Goal: Task Accomplishment & Management: Use online tool/utility

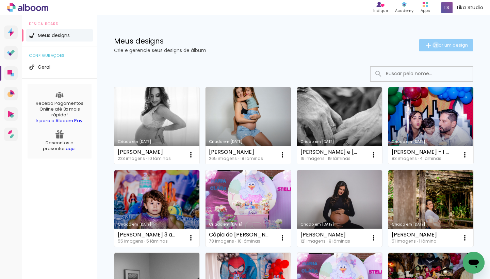
click at [435, 45] on span "Criar um design" at bounding box center [450, 45] width 35 height 4
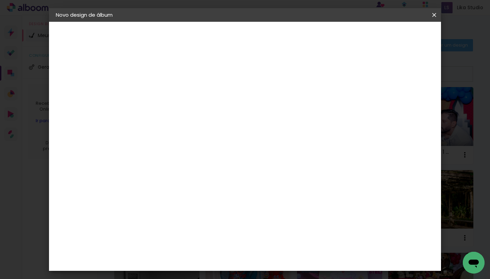
click at [167, 86] on input at bounding box center [167, 91] width 0 height 11
type input """
type input "Marina 4 e 5 anos"
type paper-input "Marina 4 e 5 anos"
click at [237, 40] on paper-button "Avançar" at bounding box center [220, 36] width 33 height 12
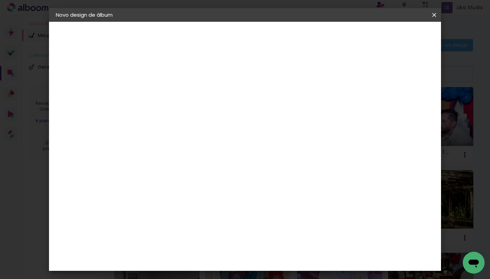
click at [0, 0] on slot "Tamanho Livre" at bounding box center [0, 0] width 0 height 0
click at [0, 0] on slot "Avançar" at bounding box center [0, 0] width 0 height 0
click at [150, 183] on input "30" at bounding box center [146, 182] width 18 height 10
type input "20"
type paper-input "20"
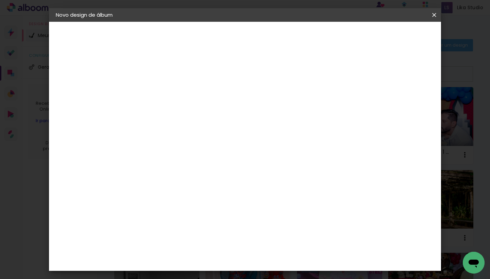
click at [397, 34] on span "Iniciar design" at bounding box center [381, 36] width 31 height 5
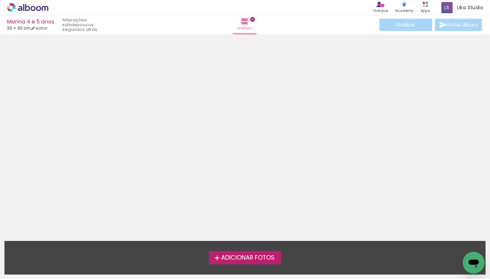
click at [249, 260] on span "Adicionar Fotos" at bounding box center [247, 258] width 53 height 6
click at [0, 0] on input "file" at bounding box center [0, 0] width 0 height 0
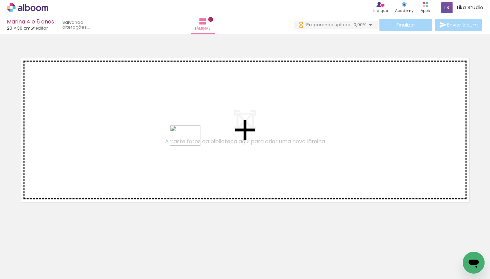
drag, startPoint x: 189, startPoint y: 259, endPoint x: 190, endPoint y: 146, distance: 112.7
click at [190, 146] on quentale-workspace at bounding box center [245, 139] width 490 height 279
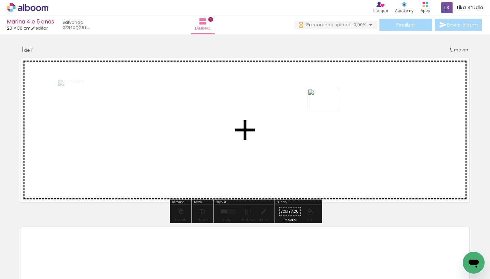
click at [329, 109] on quentale-workspace at bounding box center [245, 139] width 490 height 279
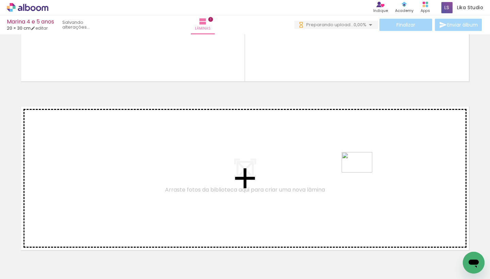
drag, startPoint x: 407, startPoint y: 258, endPoint x: 362, endPoint y: 173, distance: 96.3
click at [362, 173] on quentale-workspace at bounding box center [245, 139] width 490 height 279
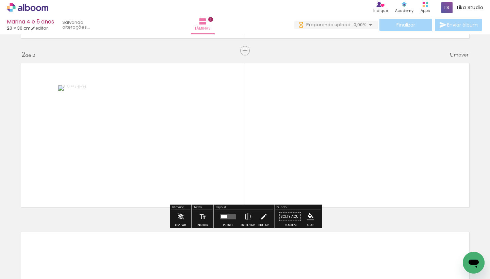
scroll to position [0, 73]
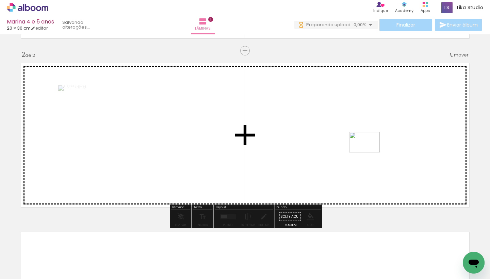
drag, startPoint x: 386, startPoint y: 262, endPoint x: 370, endPoint y: 153, distance: 110.2
click at [370, 153] on quentale-workspace at bounding box center [245, 139] width 490 height 279
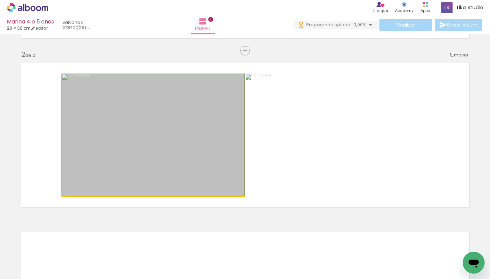
drag, startPoint x: 133, startPoint y: 146, endPoint x: 85, endPoint y: 148, distance: 47.7
click at [79, 163] on div at bounding box center [153, 135] width 183 height 122
drag, startPoint x: 120, startPoint y: 112, endPoint x: 86, endPoint y: 132, distance: 38.3
click at [86, 132] on div at bounding box center [153, 135] width 183 height 122
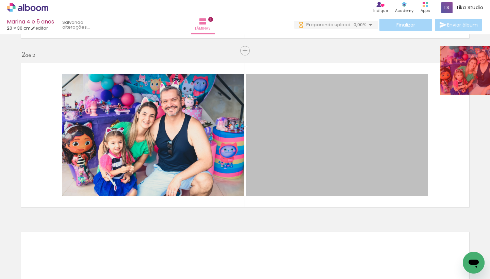
drag, startPoint x: 339, startPoint y: 100, endPoint x: 477, endPoint y: 71, distance: 141.1
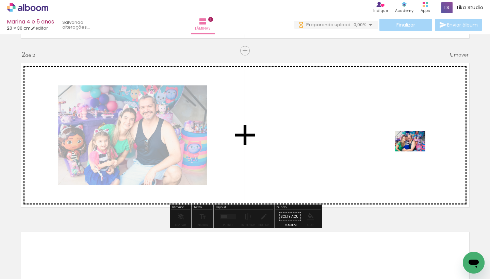
scroll to position [0, 0]
drag, startPoint x: 429, startPoint y: 257, endPoint x: 415, endPoint y: 152, distance: 106.1
click at [415, 152] on quentale-workspace at bounding box center [245, 139] width 490 height 279
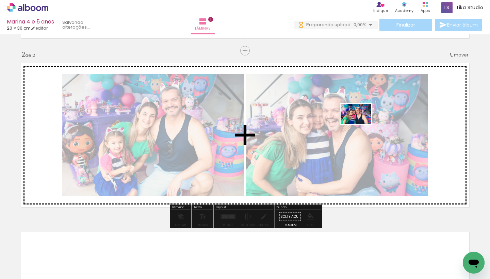
drag, startPoint x: 361, startPoint y: 259, endPoint x: 364, endPoint y: 272, distance: 14.0
click at [361, 124] on quentale-workspace at bounding box center [245, 139] width 490 height 279
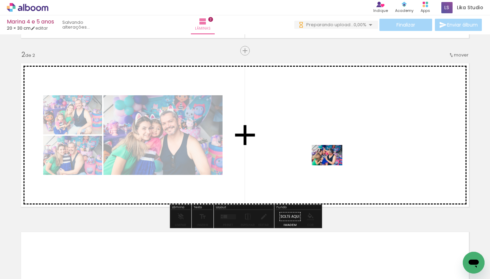
drag, startPoint x: 329, startPoint y: 263, endPoint x: 332, endPoint y: 165, distance: 97.1
click at [332, 165] on quentale-workspace at bounding box center [245, 139] width 490 height 279
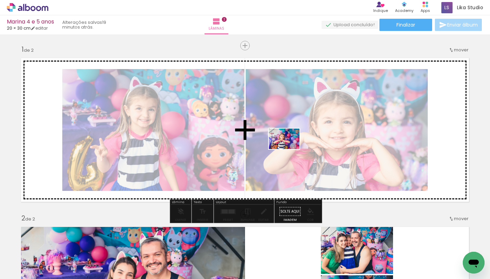
drag, startPoint x: 283, startPoint y: 253, endPoint x: 289, endPoint y: 151, distance: 103.0
click at [289, 151] on quentale-workspace at bounding box center [245, 139] width 490 height 279
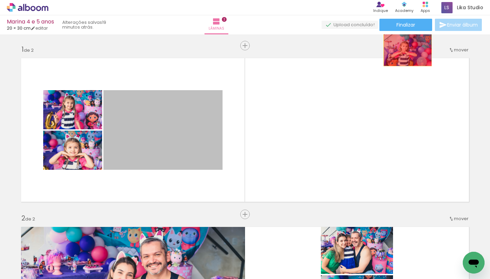
drag, startPoint x: 151, startPoint y: 147, endPoint x: 408, endPoint y: 51, distance: 273.9
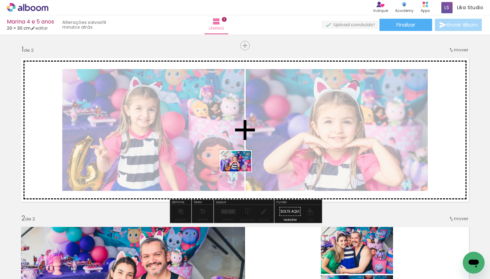
drag, startPoint x: 235, startPoint y: 258, endPoint x: 241, endPoint y: 172, distance: 86.0
click at [241, 172] on quentale-workspace at bounding box center [245, 139] width 490 height 279
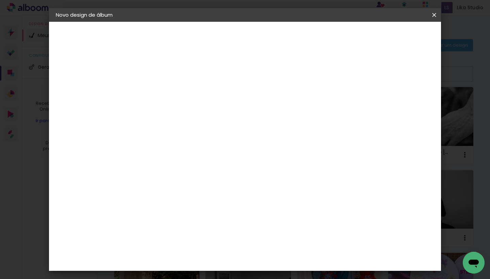
click at [0, 0] on iron-icon at bounding box center [0, 0] width 0 height 0
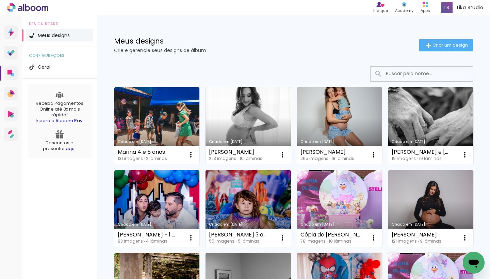
click at [436, 14] on div "Indique Indique e ganhe Conteúdo que inspira Academy Produtos Alboom Apps Lika …" at bounding box center [245, 7] width 490 height 15
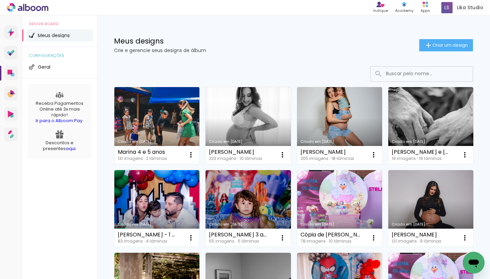
click at [184, 116] on link "Criado em [DATE]" at bounding box center [156, 125] width 85 height 77
click at [306, 31] on div "Meus designs Crie e gerencie seus designs de álbum Criar um design" at bounding box center [293, 37] width 393 height 44
click at [163, 126] on link "Criado em [DATE]" at bounding box center [156, 125] width 85 height 77
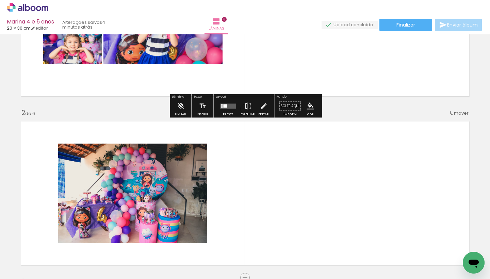
scroll to position [143, 0]
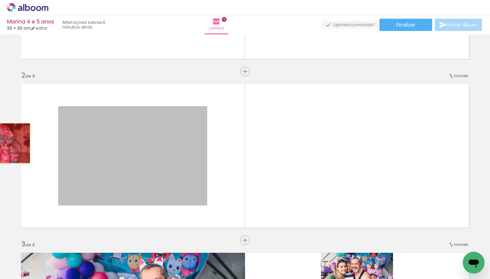
drag, startPoint x: 190, startPoint y: 145, endPoint x: 1, endPoint y: 143, distance: 189.3
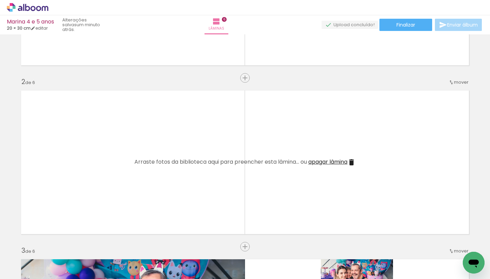
scroll to position [147, 0]
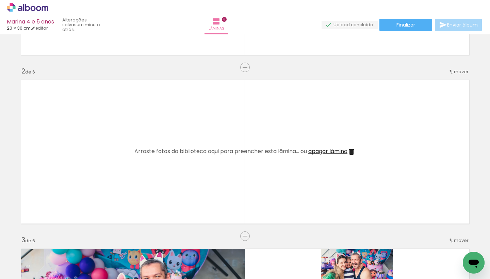
click at [339, 151] on span "apagar lâmina" at bounding box center [328, 151] width 39 height 8
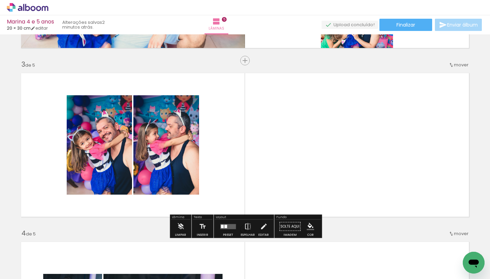
scroll to position [323, 0]
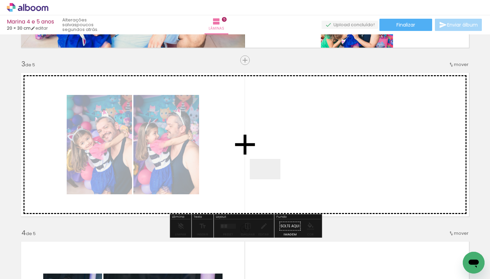
click at [269, 180] on quentale-workspace at bounding box center [245, 139] width 490 height 279
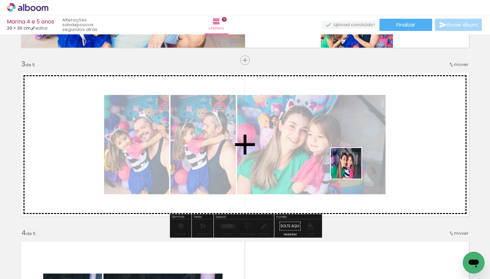
click at [351, 169] on quentale-workspace at bounding box center [245, 139] width 490 height 279
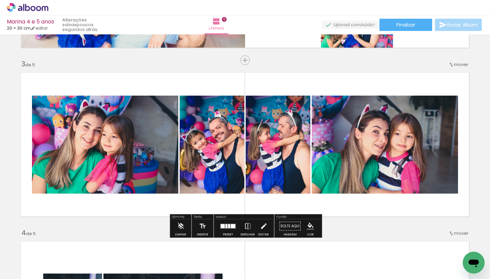
scroll to position [0, 1480]
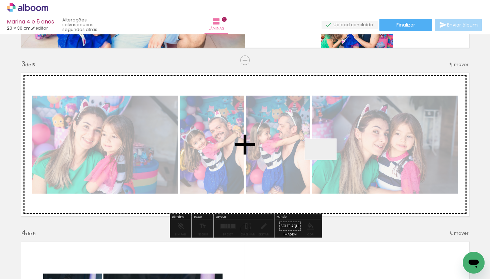
click at [326, 160] on quentale-workspace at bounding box center [245, 139] width 490 height 279
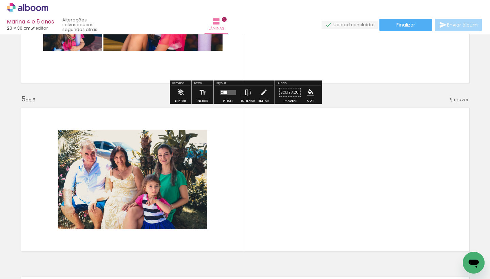
scroll to position [627, 0]
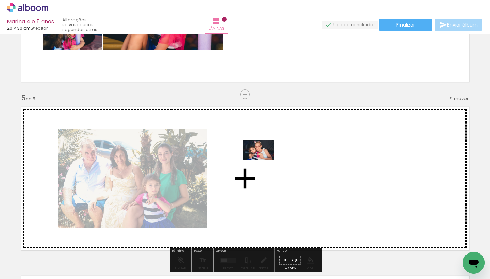
drag, startPoint x: 199, startPoint y: 260, endPoint x: 264, endPoint y: 161, distance: 118.4
click at [264, 161] on quentale-workspace at bounding box center [245, 139] width 490 height 279
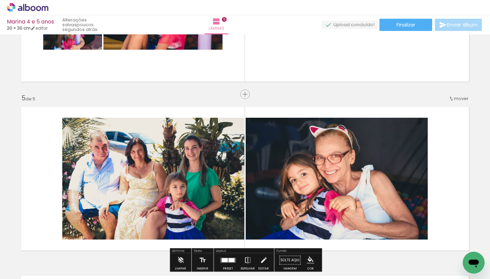
scroll to position [0, 2501]
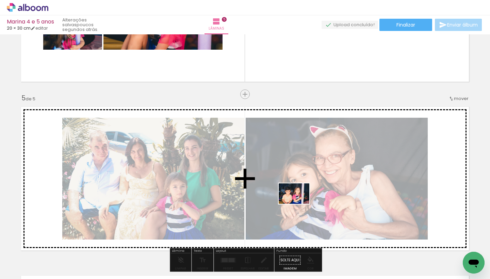
drag, startPoint x: 284, startPoint y: 261, endPoint x: 309, endPoint y: 244, distance: 29.9
click at [299, 204] on quentale-workspace at bounding box center [245, 139] width 490 height 279
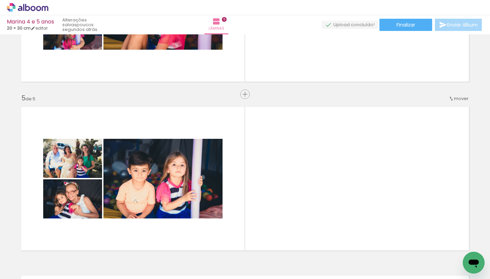
scroll to position [0, 3093]
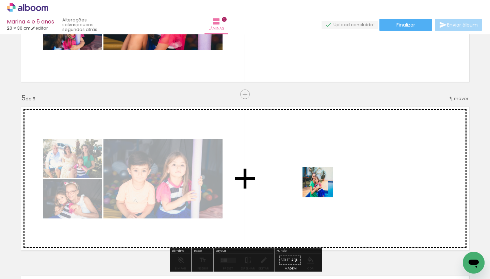
drag, startPoint x: 296, startPoint y: 264, endPoint x: 325, endPoint y: 185, distance: 84.3
click at [325, 185] on quentale-workspace at bounding box center [245, 139] width 490 height 279
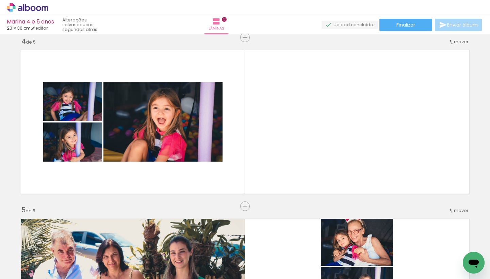
scroll to position [0, 2326]
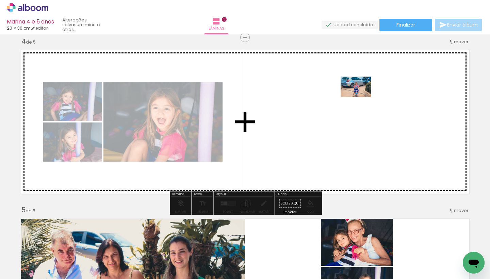
drag, startPoint x: 374, startPoint y: 257, endPoint x: 359, endPoint y: 115, distance: 142.8
click at [359, 115] on quentale-workspace at bounding box center [245, 139] width 490 height 279
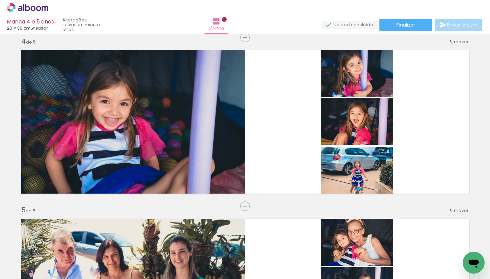
scroll to position [0, 2941]
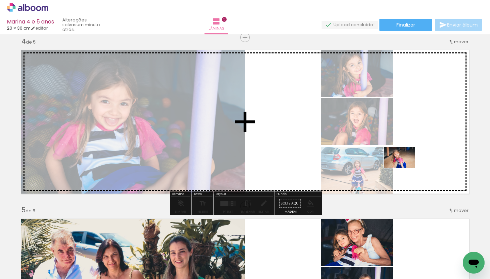
drag, startPoint x: 404, startPoint y: 264, endPoint x: 405, endPoint y: 168, distance: 95.7
click at [405, 168] on quentale-workspace at bounding box center [245, 139] width 490 height 279
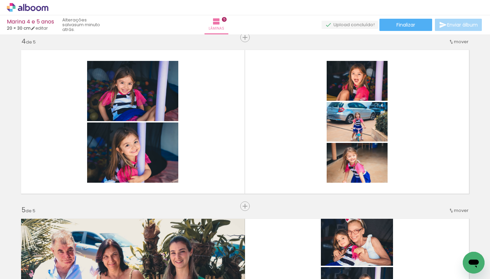
scroll to position [0, 3616]
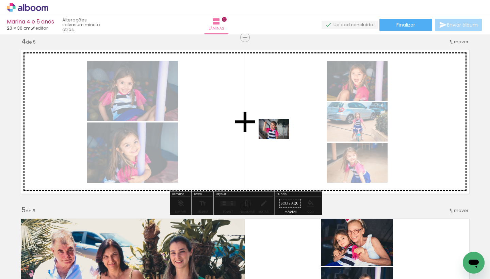
drag, startPoint x: 303, startPoint y: 260, endPoint x: 279, endPoint y: 139, distance: 123.1
click at [279, 139] on quentale-workspace at bounding box center [245, 139] width 490 height 279
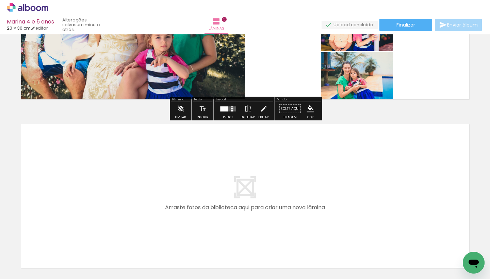
scroll to position [795, 0]
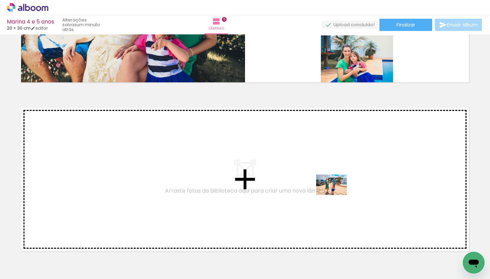
drag, startPoint x: 354, startPoint y: 261, endPoint x: 337, endPoint y: 195, distance: 67.7
click at [337, 195] on quentale-workspace at bounding box center [245, 139] width 490 height 279
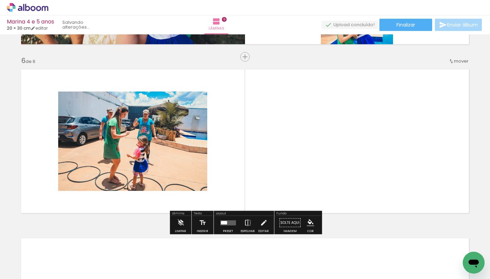
scroll to position [839, 0]
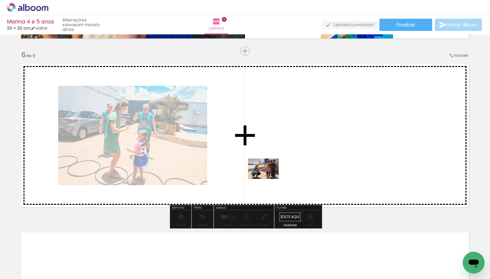
drag, startPoint x: 212, startPoint y: 263, endPoint x: 268, endPoint y: 179, distance: 100.8
click at [268, 179] on quentale-workspace at bounding box center [245, 139] width 490 height 279
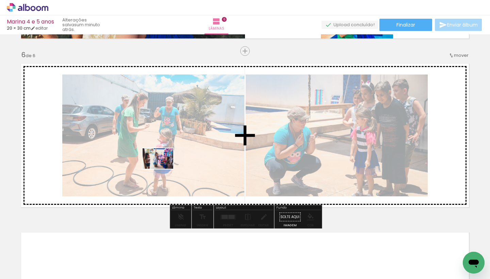
drag, startPoint x: 136, startPoint y: 259, endPoint x: 162, endPoint y: 167, distance: 95.3
click at [162, 167] on quentale-workspace at bounding box center [245, 139] width 490 height 279
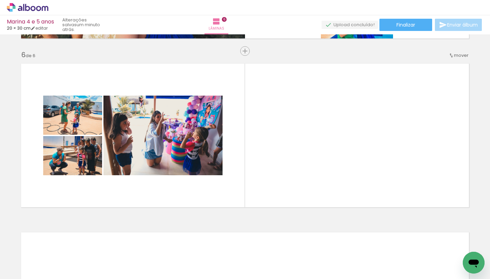
scroll to position [0, 4249]
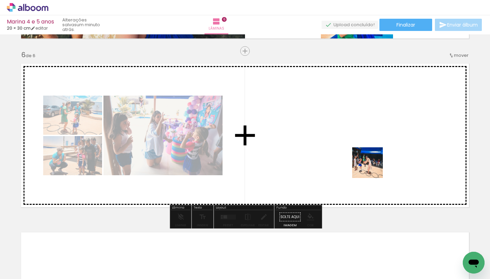
drag, startPoint x: 399, startPoint y: 259, endPoint x: 366, endPoint y: 159, distance: 105.4
click at [366, 159] on quentale-workspace at bounding box center [245, 139] width 490 height 279
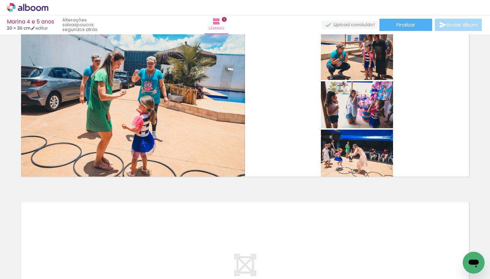
scroll to position [880, 0]
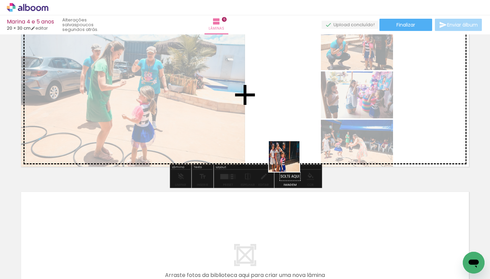
drag, startPoint x: 294, startPoint y: 261, endPoint x: 277, endPoint y: 111, distance: 150.4
click at [277, 111] on quentale-workspace at bounding box center [245, 139] width 490 height 279
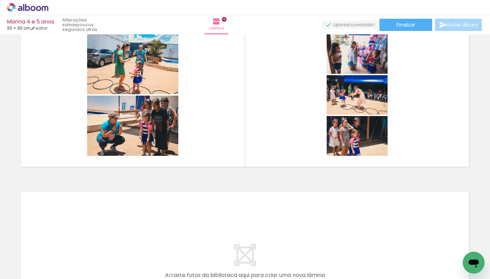
scroll to position [0, 4557]
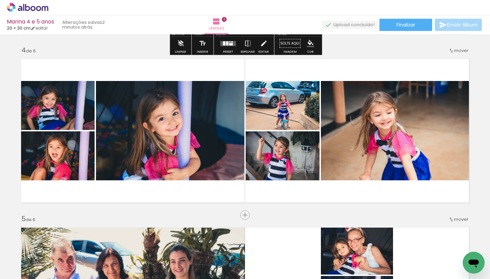
scroll to position [506, 0]
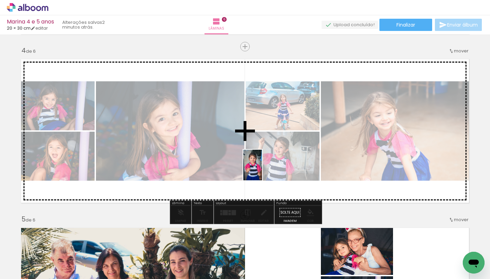
drag, startPoint x: 310, startPoint y: 267, endPoint x: 257, endPoint y: 168, distance: 112.4
click at [257, 168] on quentale-workspace at bounding box center [245, 139] width 490 height 279
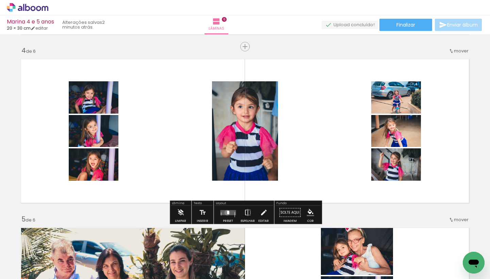
click at [227, 213] on div at bounding box center [228, 212] width 2 height 3
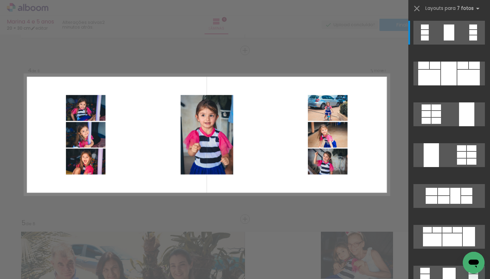
scroll to position [501, 0]
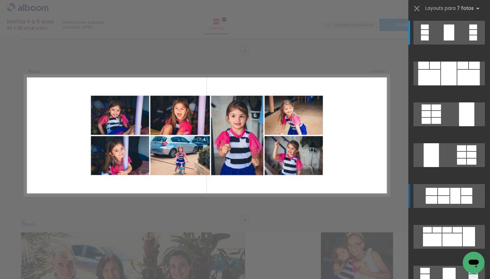
click at [444, 194] on div at bounding box center [444, 191] width 12 height 7
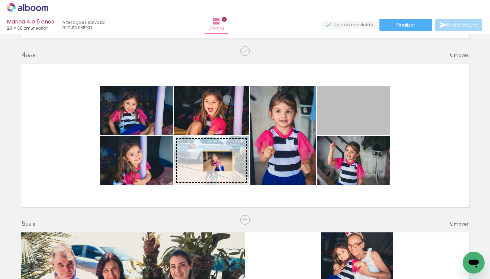
drag, startPoint x: 341, startPoint y: 123, endPoint x: 218, endPoint y: 161, distance: 128.7
click at [0, 0] on slot at bounding box center [0, 0] width 0 height 0
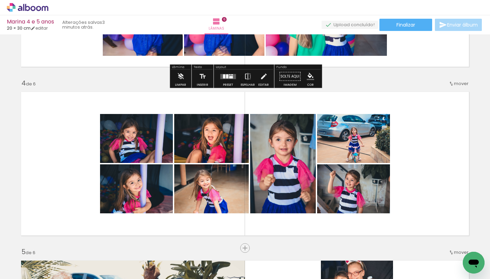
scroll to position [474, 0]
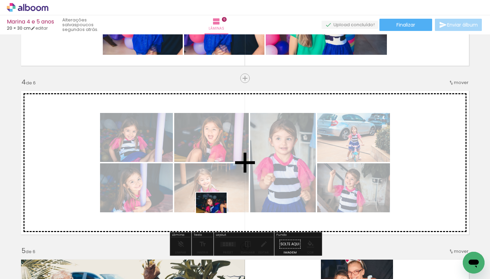
drag, startPoint x: 220, startPoint y: 254, endPoint x: 217, endPoint y: 214, distance: 41.0
click at [217, 214] on quentale-workspace at bounding box center [245, 139] width 490 height 279
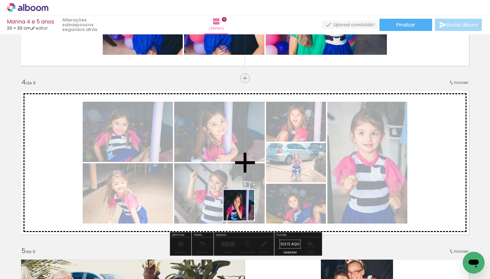
drag, startPoint x: 248, startPoint y: 256, endPoint x: 243, endPoint y: 200, distance: 56.1
click at [243, 200] on quentale-workspace at bounding box center [245, 139] width 490 height 279
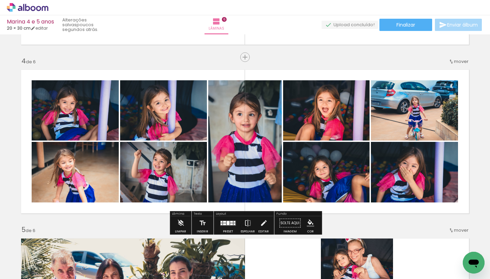
scroll to position [497, 0]
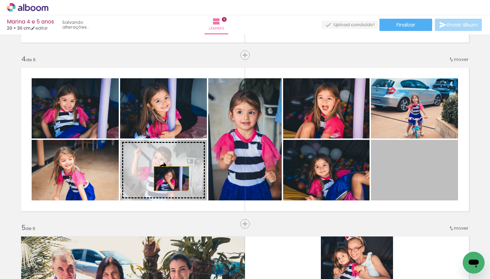
drag, startPoint x: 413, startPoint y: 184, endPoint x: 172, endPoint y: 179, distance: 241.1
click at [0, 0] on slot at bounding box center [0, 0] width 0 height 0
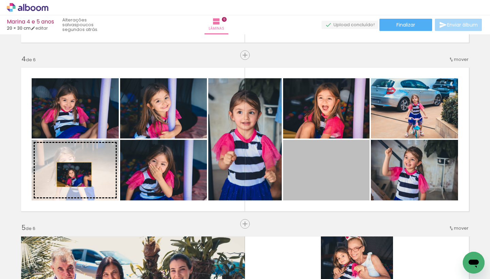
drag, startPoint x: 295, startPoint y: 190, endPoint x: 74, endPoint y: 175, distance: 221.2
click at [0, 0] on slot at bounding box center [0, 0] width 0 height 0
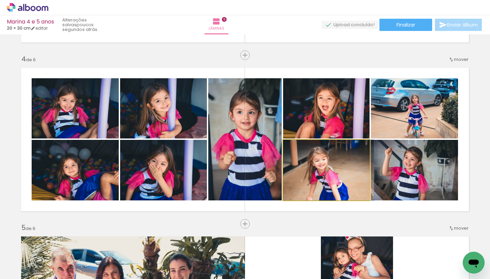
drag, startPoint x: 344, startPoint y: 177, endPoint x: 349, endPoint y: 177, distance: 4.8
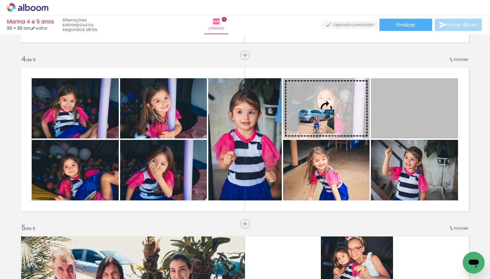
drag, startPoint x: 404, startPoint y: 123, endPoint x: 314, endPoint y: 122, distance: 89.9
click at [0, 0] on slot at bounding box center [0, 0] width 0 height 0
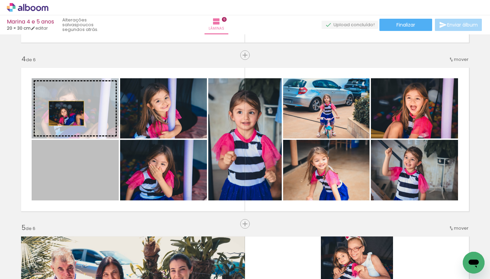
drag, startPoint x: 72, startPoint y: 183, endPoint x: 66, endPoint y: 113, distance: 69.7
click at [0, 0] on slot at bounding box center [0, 0] width 0 height 0
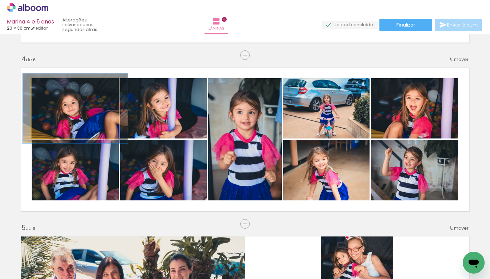
drag, startPoint x: 47, startPoint y: 87, endPoint x: 51, endPoint y: 86, distance: 3.8
click at [51, 86] on div at bounding box center [51, 85] width 6 height 6
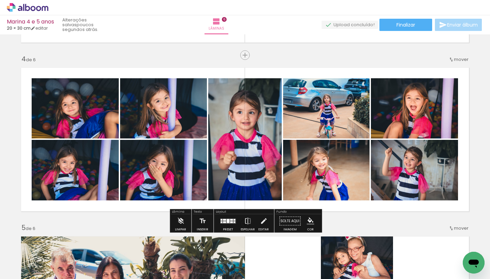
click at [71, 140] on div at bounding box center [75, 170] width 91 height 61
click at [126, 57] on div "Inserir lâmina 1 de 6 Inserir lâmina 2 de 6 Inserir lâmina 3 de 6 Inserir lâmin…" at bounding box center [245, 131] width 490 height 1183
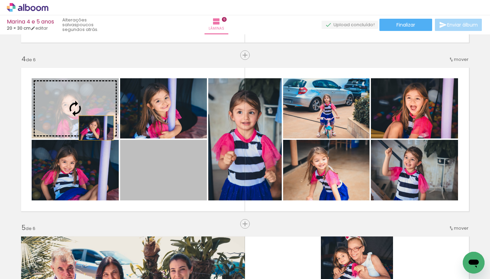
drag, startPoint x: 153, startPoint y: 161, endPoint x: 96, endPoint y: 128, distance: 65.6
click at [0, 0] on slot at bounding box center [0, 0] width 0 height 0
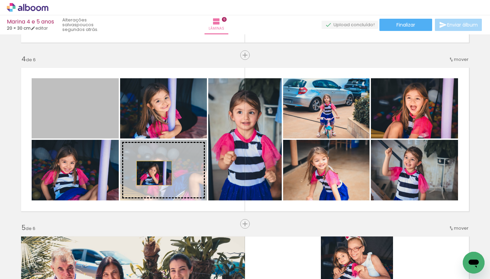
drag, startPoint x: 78, startPoint y: 112, endPoint x: 154, endPoint y: 173, distance: 98.1
click at [0, 0] on slot at bounding box center [0, 0] width 0 height 0
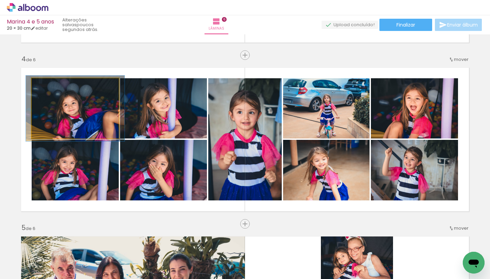
type paper-slider "109"
click at [50, 86] on div at bounding box center [50, 85] width 6 height 6
click at [70, 113] on quentale-photo at bounding box center [75, 108] width 87 height 60
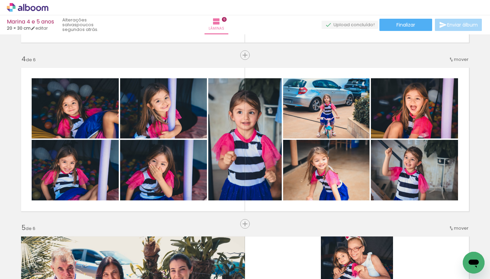
drag, startPoint x: 283, startPoint y: 277, endPoint x: 321, endPoint y: 277, distance: 37.8
click at [56, 277] on iron-horizontal-list at bounding box center [49, 258] width 14 height 43
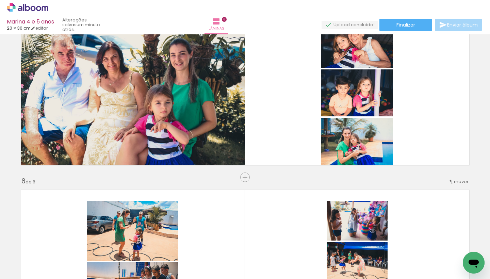
scroll to position [857, 0]
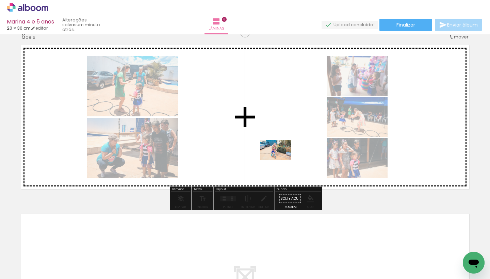
drag, startPoint x: 414, startPoint y: 255, endPoint x: 283, endPoint y: 162, distance: 160.2
click at [283, 162] on quentale-workspace at bounding box center [245, 139] width 490 height 279
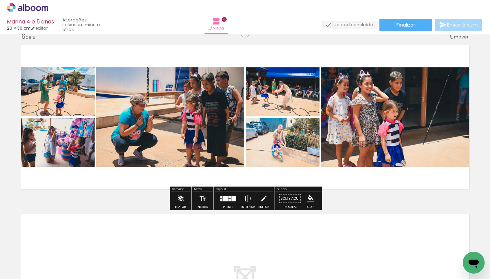
scroll to position [0, 2487]
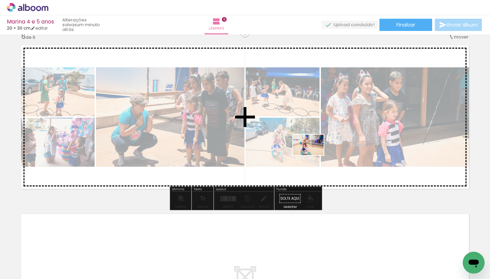
drag, startPoint x: 438, startPoint y: 261, endPoint x: 314, endPoint y: 156, distance: 162.9
click at [314, 156] on quentale-workspace at bounding box center [245, 139] width 490 height 279
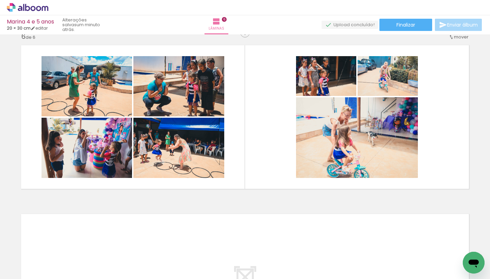
scroll to position [0, 2813]
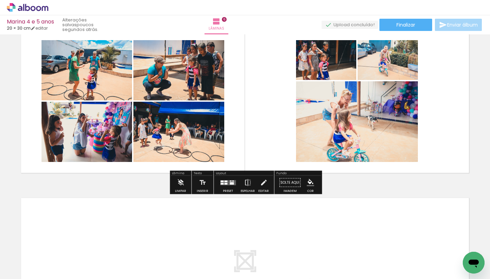
scroll to position [873, 0]
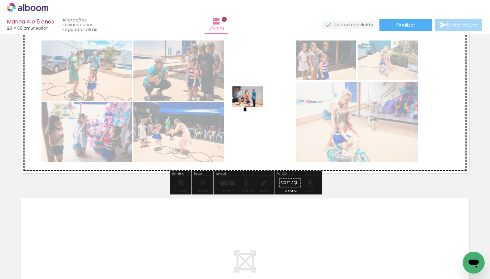
drag, startPoint x: 212, startPoint y: 253, endPoint x: 261, endPoint y: 117, distance: 144.1
click at [261, 117] on quentale-workspace at bounding box center [245, 139] width 490 height 279
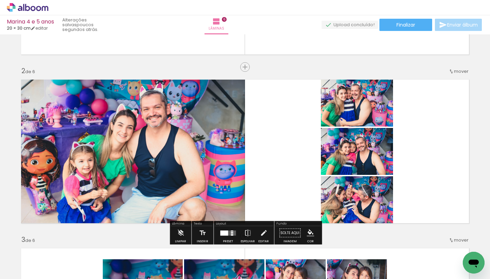
scroll to position [154, 0]
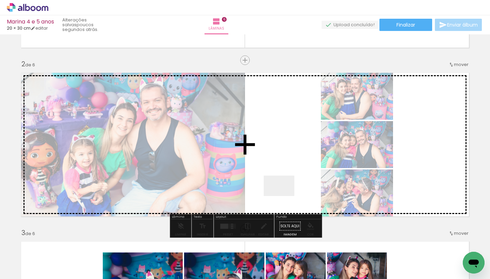
drag, startPoint x: 358, startPoint y: 263, endPoint x: 284, endPoint y: 197, distance: 98.9
click at [284, 196] on quentale-workspace at bounding box center [245, 139] width 490 height 279
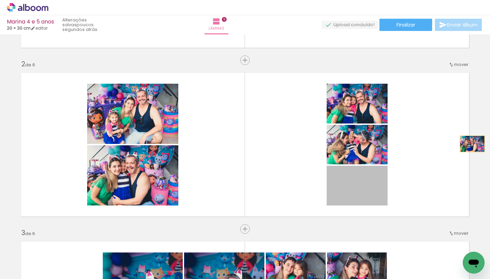
drag, startPoint x: 356, startPoint y: 203, endPoint x: 473, endPoint y: 144, distance: 130.7
click at [473, 144] on quentale-layouter at bounding box center [245, 145] width 456 height 152
drag, startPoint x: 359, startPoint y: 190, endPoint x: 367, endPoint y: 136, distance: 54.8
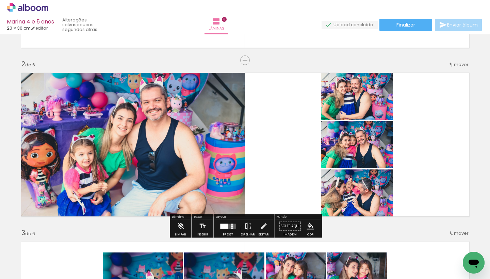
click at [224, 227] on div at bounding box center [224, 226] width 8 height 5
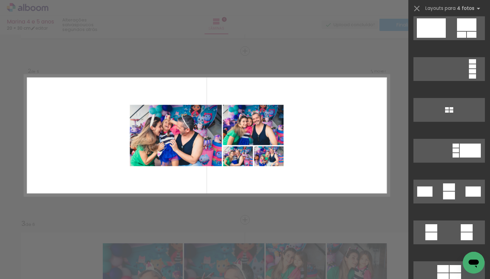
scroll to position [774, 0]
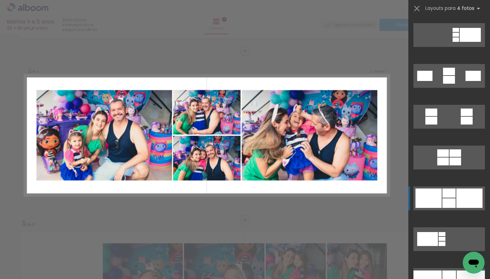
click at [444, 84] on div at bounding box center [449, 80] width 12 height 8
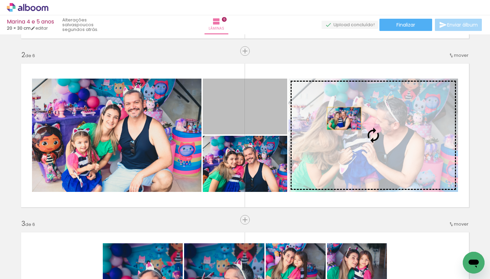
drag, startPoint x: 232, startPoint y: 106, endPoint x: 332, endPoint y: 129, distance: 102.8
click at [0, 0] on slot at bounding box center [0, 0] width 0 height 0
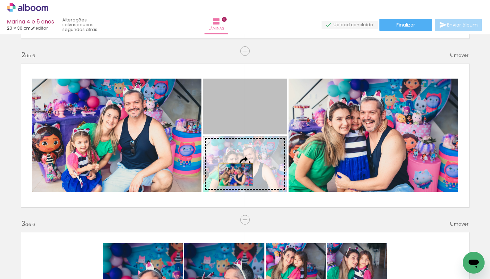
drag, startPoint x: 236, startPoint y: 115, endPoint x: 237, endPoint y: 176, distance: 60.6
click at [0, 0] on slot at bounding box center [0, 0] width 0 height 0
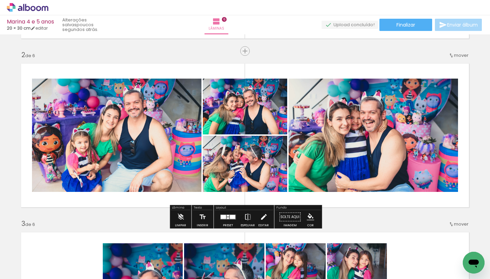
click at [264, 218] on iron-icon at bounding box center [263, 217] width 7 height 14
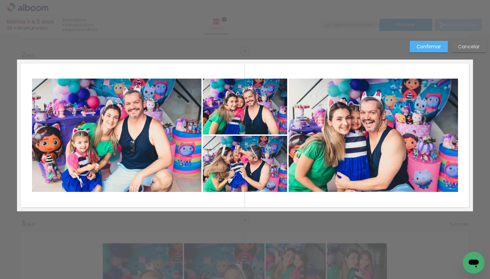
click at [261, 155] on quentale-photo at bounding box center [245, 164] width 84 height 56
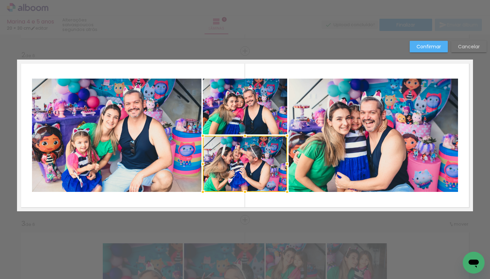
click at [249, 115] on quentale-photo at bounding box center [245, 107] width 84 height 56
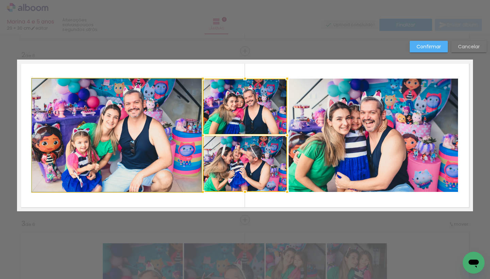
click at [140, 139] on quentale-photo at bounding box center [117, 135] width 170 height 113
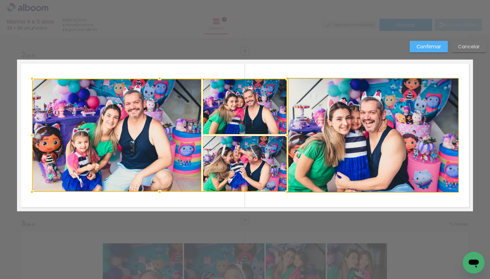
click at [349, 120] on quentale-photo at bounding box center [374, 135] width 170 height 113
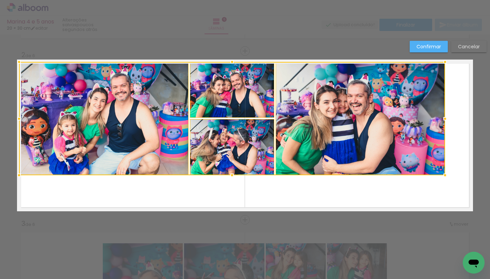
drag, startPoint x: 329, startPoint y: 134, endPoint x: 316, endPoint y: 117, distance: 21.1
click at [316, 117] on div at bounding box center [232, 118] width 426 height 113
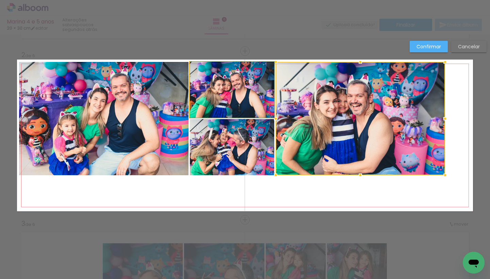
click at [249, 88] on quentale-photo at bounding box center [232, 90] width 84 height 56
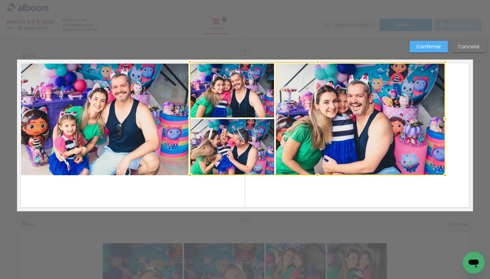
click at [230, 162] on div at bounding box center [317, 118] width 255 height 113
click at [143, 135] on quentale-photo at bounding box center [104, 118] width 170 height 113
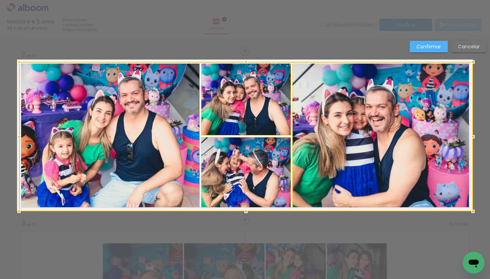
drag, startPoint x: 443, startPoint y: 175, endPoint x: 469, endPoint y: 207, distance: 40.7
click at [469, 207] on div at bounding box center [474, 212] width 14 height 14
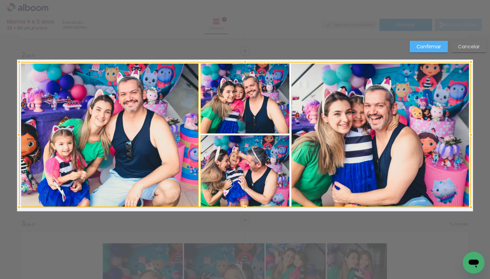
click at [427, 52] on div "Confirmar Cancelar" at bounding box center [447, 49] width 80 height 17
click at [425, 42] on paper-button "Confirmar" at bounding box center [429, 47] width 38 height 12
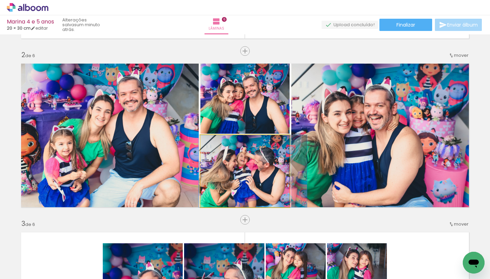
drag, startPoint x: 248, startPoint y: 179, endPoint x: 256, endPoint y: 180, distance: 7.9
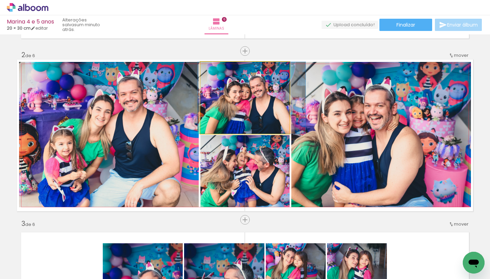
drag, startPoint x: 239, startPoint y: 120, endPoint x: 246, endPoint y: 121, distance: 6.5
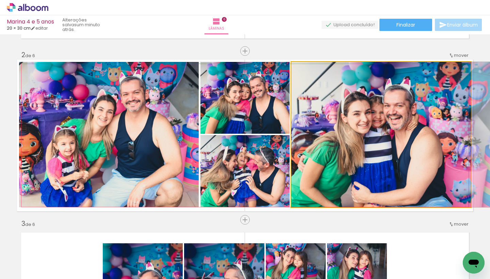
drag, startPoint x: 354, startPoint y: 153, endPoint x: 386, endPoint y: 155, distance: 31.7
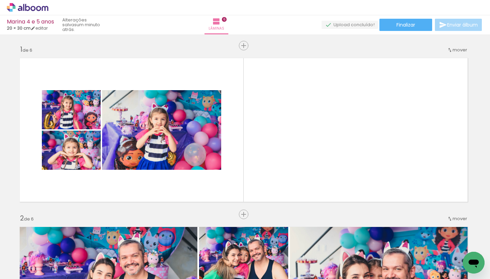
scroll to position [0, 0]
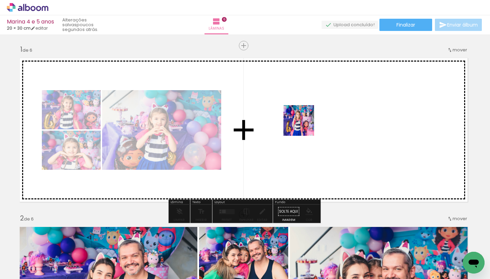
drag, startPoint x: 147, startPoint y: 264, endPoint x: 303, endPoint y: 126, distance: 208.7
click at [304, 126] on quentale-workspace at bounding box center [245, 139] width 490 height 279
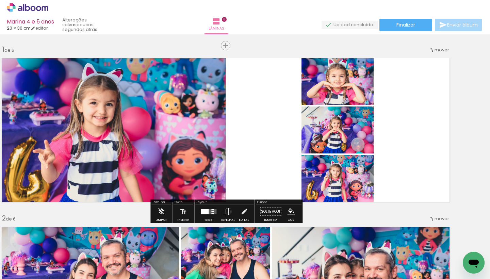
scroll to position [0, 19]
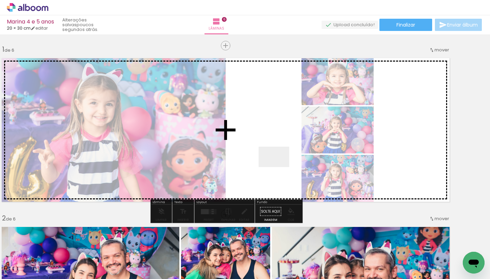
drag, startPoint x: 297, startPoint y: 258, endPoint x: 279, endPoint y: 167, distance: 92.6
click at [279, 167] on quentale-workspace at bounding box center [245, 139] width 490 height 279
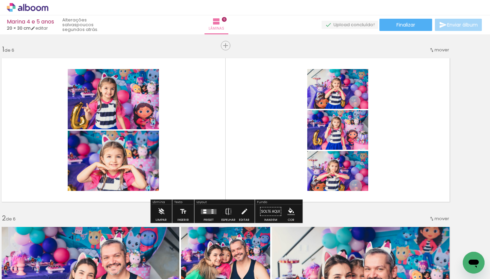
click at [211, 207] on div at bounding box center [209, 212] width 18 height 14
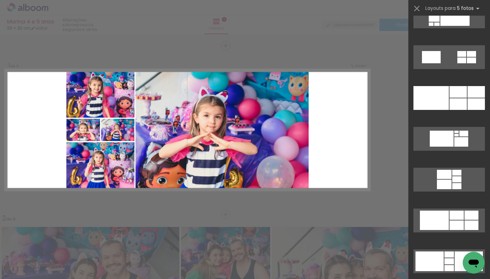
scroll to position [1322, 0]
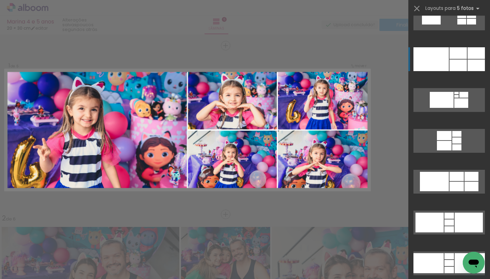
click at [444, 253] on div at bounding box center [429, 263] width 30 height 20
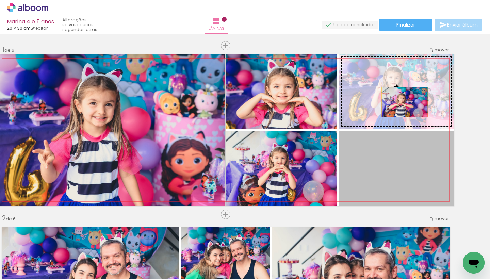
drag, startPoint x: 410, startPoint y: 173, endPoint x: 404, endPoint y: 102, distance: 70.4
click at [0, 0] on slot at bounding box center [0, 0] width 0 height 0
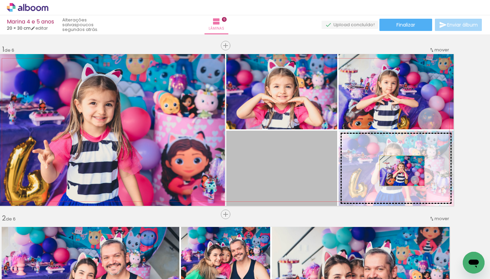
drag, startPoint x: 285, startPoint y: 171, endPoint x: 402, endPoint y: 171, distance: 116.8
click at [0, 0] on slot at bounding box center [0, 0] width 0 height 0
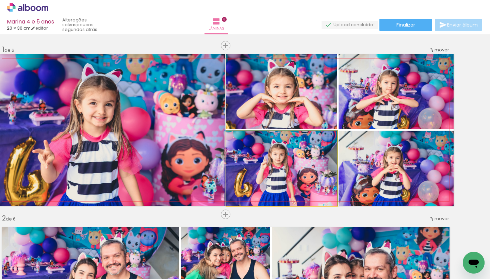
click at [278, 172] on div at bounding box center [280, 168] width 113 height 75
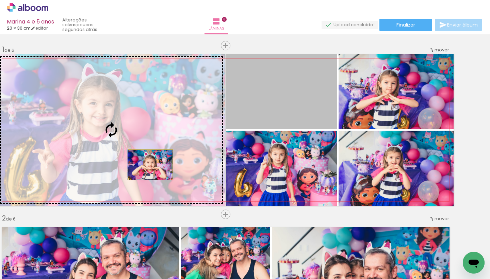
drag, startPoint x: 292, startPoint y: 86, endPoint x: 151, endPoint y: 165, distance: 161.6
click at [0, 0] on slot at bounding box center [0, 0] width 0 height 0
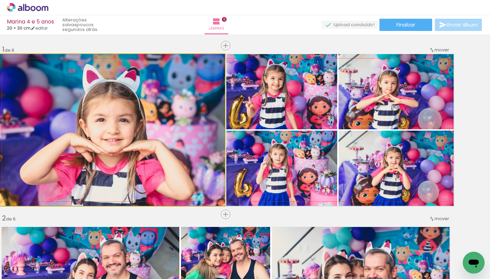
click at [155, 135] on quentale-photo at bounding box center [111, 130] width 227 height 152
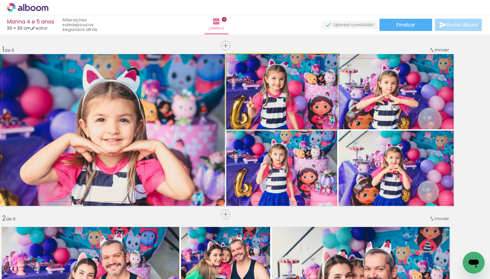
drag, startPoint x: 263, startPoint y: 94, endPoint x: 271, endPoint y: 99, distance: 10.3
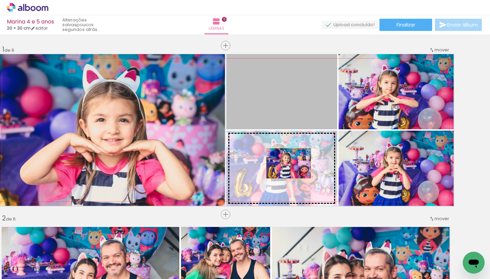
drag, startPoint x: 285, startPoint y: 101, endPoint x: 289, endPoint y: 163, distance: 62.5
click at [0, 0] on slot at bounding box center [0, 0] width 0 height 0
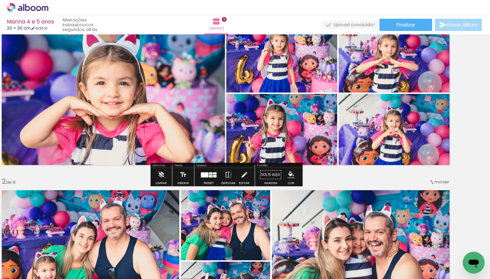
scroll to position [38, 19]
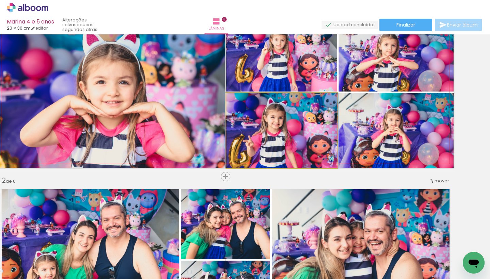
click at [257, 135] on quentale-photo at bounding box center [281, 130] width 111 height 75
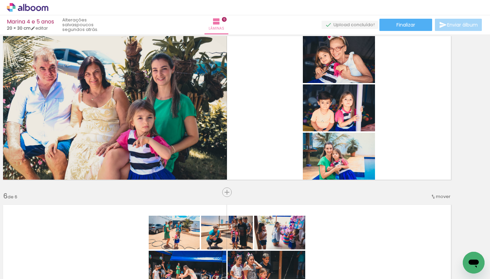
scroll to position [0, 2253]
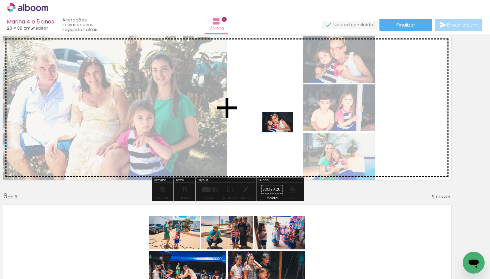
drag, startPoint x: 285, startPoint y: 257, endPoint x: 283, endPoint y: 132, distance: 125.0
click at [283, 132] on quentale-workspace at bounding box center [245, 139] width 490 height 279
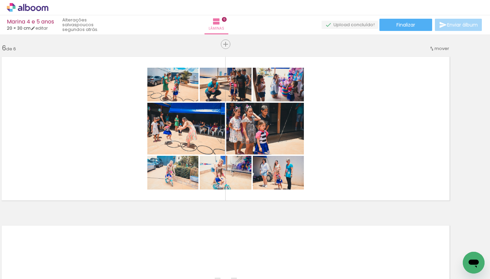
scroll to position [0, 4557]
click at [30, 262] on div at bounding box center [21, 262] width 31 height 1
click at [30, 270] on span "Adicionar Fotos" at bounding box center [24, 269] width 20 height 7
click at [0, 0] on input "file" at bounding box center [0, 0] width 0 height 0
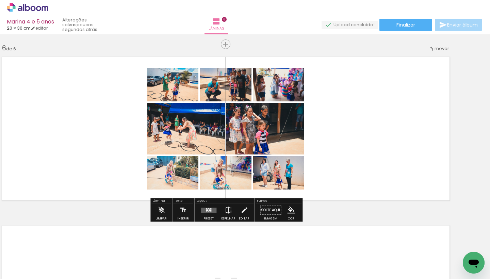
scroll to position [0, 4557]
click at [0, 275] on div "Biblioteca 131 fotos Todas as fotos Não utilizadas Adicionar Fotos" at bounding box center [0, 258] width 0 height 43
click at [19, 269] on span "Adicionar Fotos" at bounding box center [24, 269] width 20 height 7
click at [0, 0] on input "file" at bounding box center [0, 0] width 0 height 0
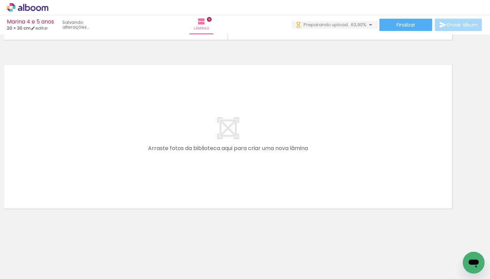
scroll to position [0, 6011]
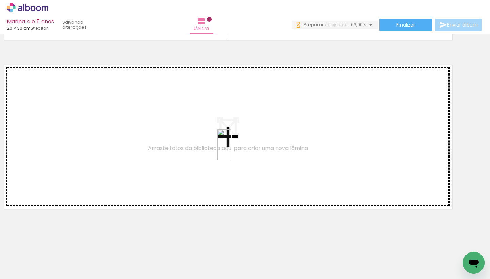
drag, startPoint x: 236, startPoint y: 259, endPoint x: 238, endPoint y: 150, distance: 109.0
click at [238, 150] on quentale-workspace at bounding box center [245, 139] width 490 height 279
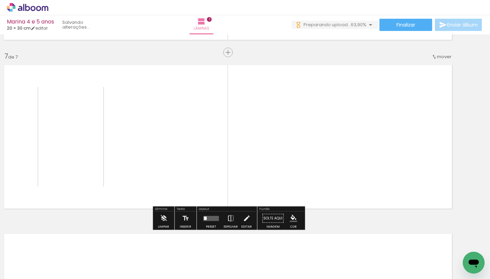
scroll to position [1008, 17]
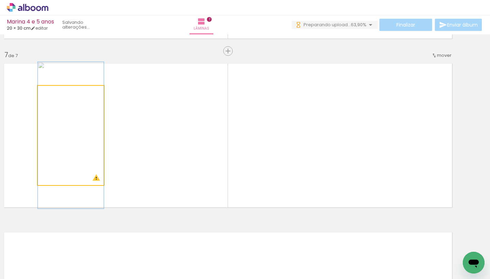
click at [90, 135] on quentale-photo at bounding box center [71, 135] width 66 height 99
click at [97, 183] on quentale-photo at bounding box center [71, 135] width 66 height 99
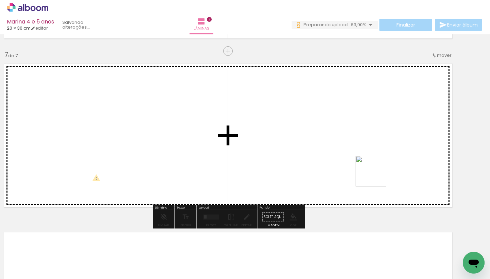
drag, startPoint x: 395, startPoint y: 259, endPoint x: 368, endPoint y: 153, distance: 109.8
click at [368, 153] on quentale-workspace at bounding box center [245, 139] width 490 height 279
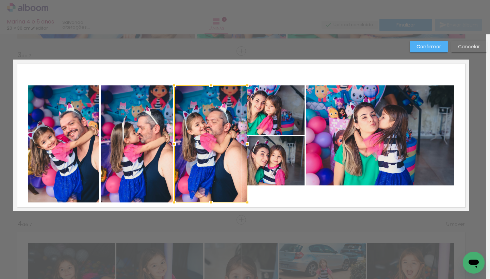
scroll to position [0, 702]
click at [119, 111] on quentale-photo at bounding box center [137, 143] width 72 height 117
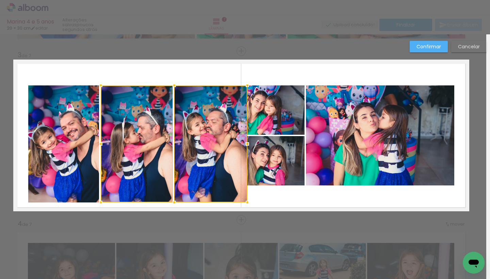
click at [75, 118] on quentale-photo at bounding box center [63, 143] width 71 height 117
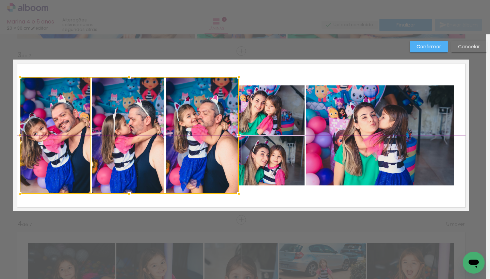
drag, startPoint x: 144, startPoint y: 126, endPoint x: 133, endPoint y: 115, distance: 15.9
click at [133, 115] on div at bounding box center [129, 135] width 219 height 117
click at [269, 108] on quentale-photo at bounding box center [267, 109] width 75 height 49
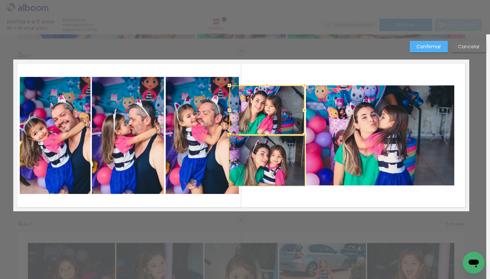
click at [268, 160] on quentale-photo at bounding box center [267, 160] width 75 height 49
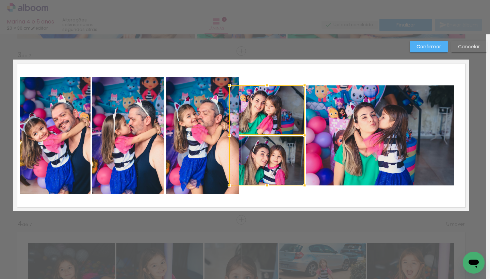
click at [349, 127] on quentale-photo at bounding box center [380, 135] width 148 height 100
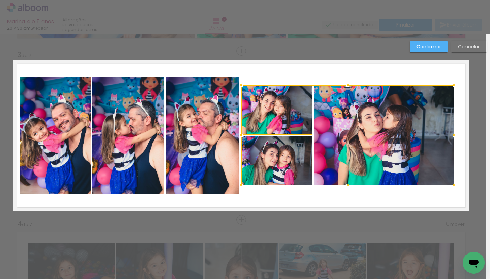
drag, startPoint x: 228, startPoint y: 137, endPoint x: 242, endPoint y: 140, distance: 14.2
click at [242, 140] on div at bounding box center [241, 136] width 14 height 14
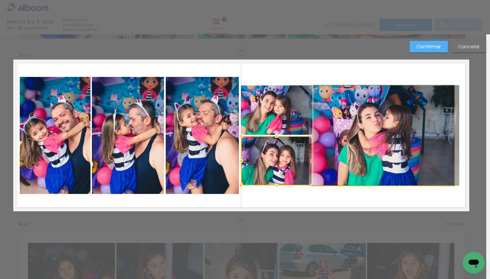
click at [377, 123] on quentale-photo at bounding box center [384, 135] width 141 height 100
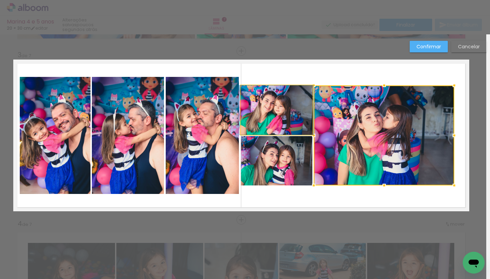
click at [284, 123] on quentale-photo at bounding box center [276, 109] width 71 height 49
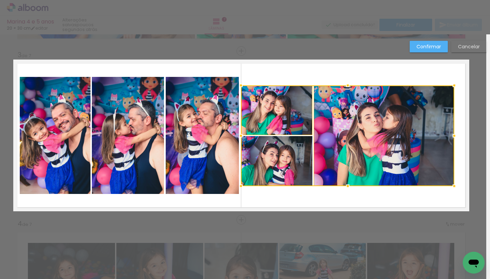
click at [346, 186] on div at bounding box center [348, 186] width 14 height 14
click at [291, 168] on div at bounding box center [348, 135] width 214 height 101
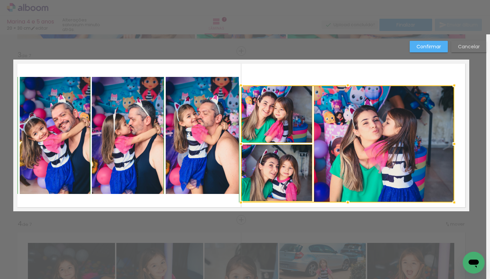
drag, startPoint x: 346, startPoint y: 186, endPoint x: 348, endPoint y: 202, distance: 15.8
click at [348, 202] on div at bounding box center [348, 203] width 14 height 14
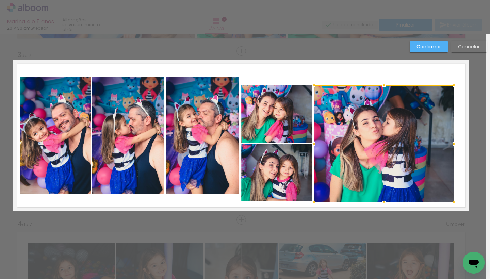
click at [277, 75] on quentale-layouter at bounding box center [241, 136] width 456 height 152
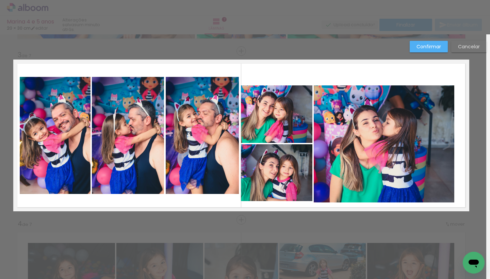
click at [280, 117] on quentale-photo at bounding box center [276, 114] width 71 height 58
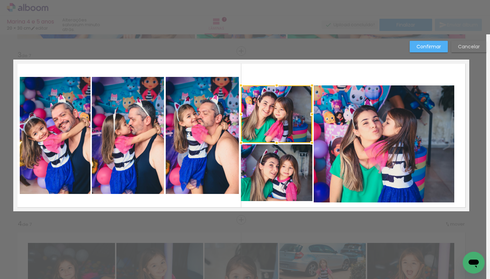
click at [291, 183] on quentale-photo at bounding box center [276, 172] width 71 height 57
click at [356, 136] on quentale-photo at bounding box center [384, 143] width 141 height 117
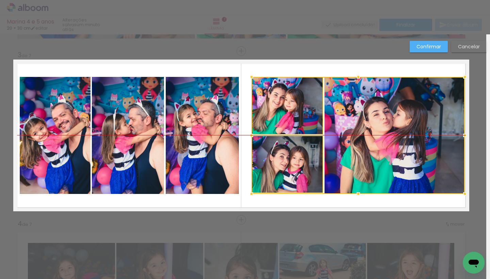
drag, startPoint x: 356, startPoint y: 136, endPoint x: 366, endPoint y: 127, distance: 13.6
click at [366, 127] on div at bounding box center [359, 135] width 214 height 117
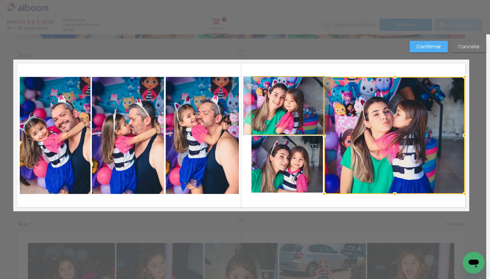
click at [302, 114] on quentale-photo at bounding box center [287, 106] width 71 height 58
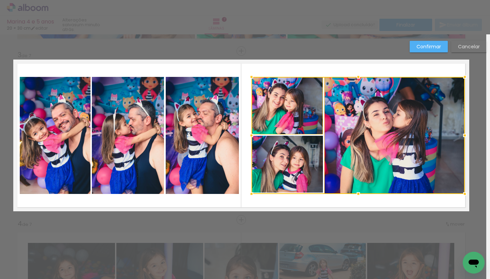
click at [295, 180] on div at bounding box center [359, 135] width 214 height 117
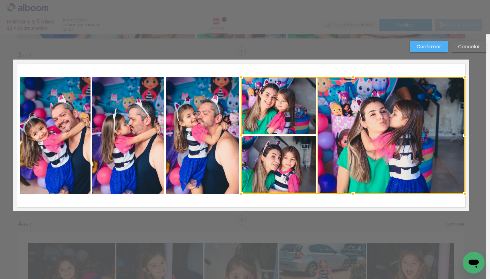
drag, startPoint x: 252, startPoint y: 136, endPoint x: 242, endPoint y: 135, distance: 10.2
click at [242, 135] on div at bounding box center [242, 136] width 14 height 14
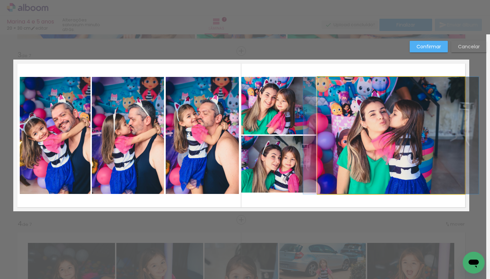
click at [444, 135] on quentale-photo at bounding box center [391, 135] width 147 height 117
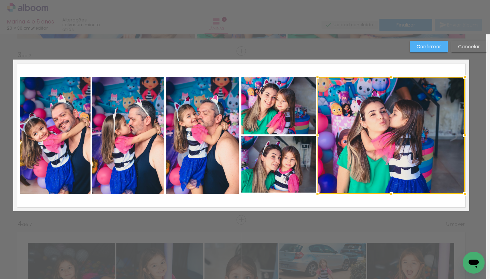
click at [314, 129] on div at bounding box center [318, 136] width 14 height 14
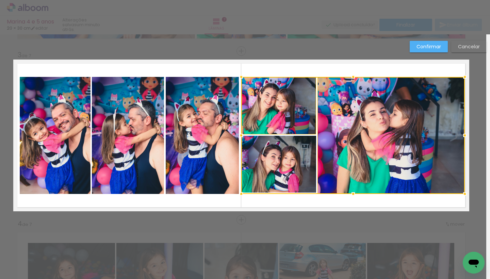
click at [293, 166] on div at bounding box center [353, 135] width 224 height 117
click at [467, 136] on div at bounding box center [465, 136] width 14 height 14
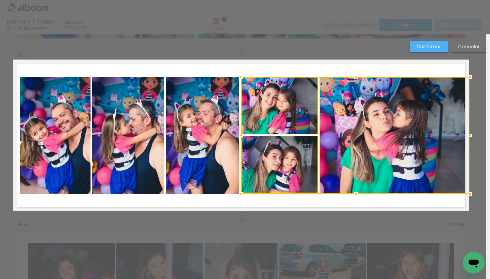
click at [0, 0] on slot "Confirmar" at bounding box center [0, 0] width 0 height 0
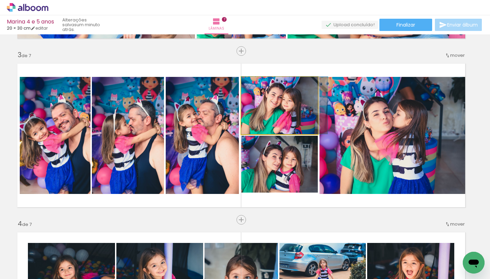
drag, startPoint x: 266, startPoint y: 109, endPoint x: 273, endPoint y: 108, distance: 6.9
click at [273, 108] on quentale-photo at bounding box center [279, 106] width 77 height 58
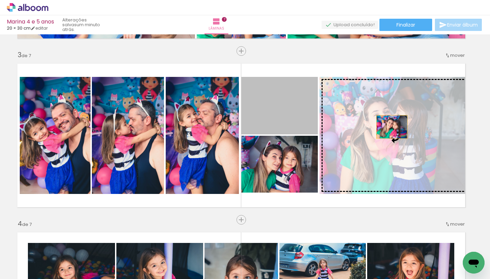
drag, startPoint x: 273, startPoint y: 108, endPoint x: 392, endPoint y: 127, distance: 120.3
click at [0, 0] on slot at bounding box center [0, 0] width 0 height 0
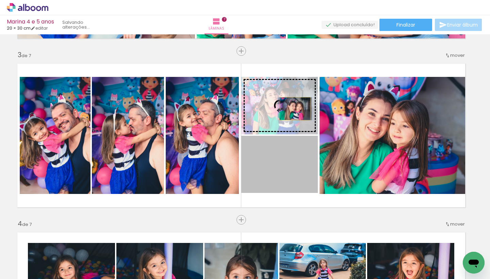
drag, startPoint x: 295, startPoint y: 172, endPoint x: 295, endPoint y: 109, distance: 63.0
click at [0, 0] on slot at bounding box center [0, 0] width 0 height 0
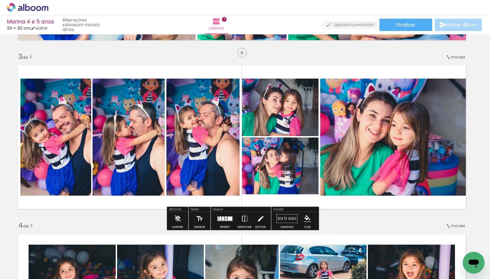
scroll to position [331, 3]
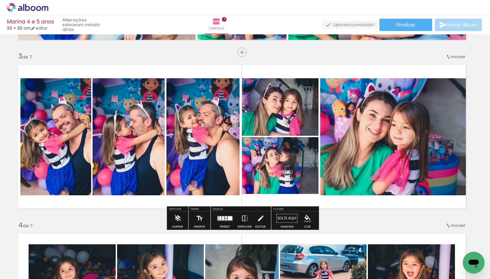
click at [204, 153] on quentale-photo at bounding box center [203, 136] width 73 height 117
click at [260, 218] on iron-icon at bounding box center [260, 219] width 7 height 14
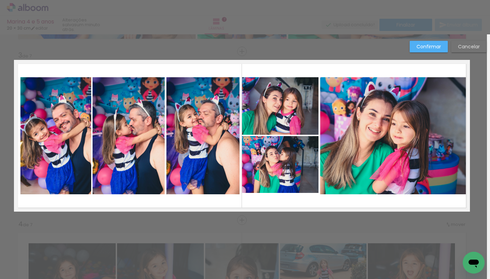
scroll to position [332, 3]
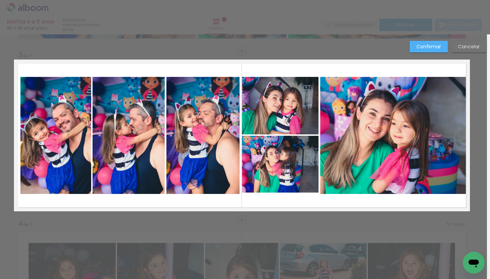
click at [205, 141] on quentale-photo at bounding box center [203, 135] width 73 height 117
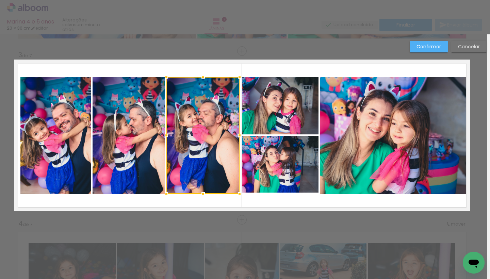
click at [124, 132] on quentale-photo at bounding box center [129, 135] width 72 height 117
click at [62, 134] on quentale-photo at bounding box center [55, 135] width 71 height 117
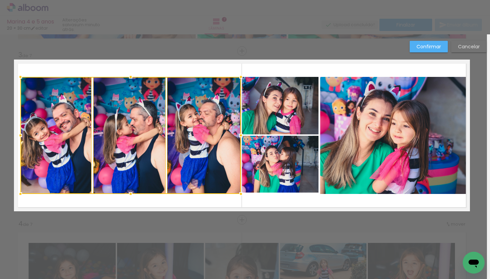
drag, startPoint x: 238, startPoint y: 136, endPoint x: 242, endPoint y: 136, distance: 3.7
click at [242, 136] on div at bounding box center [241, 136] width 14 height 14
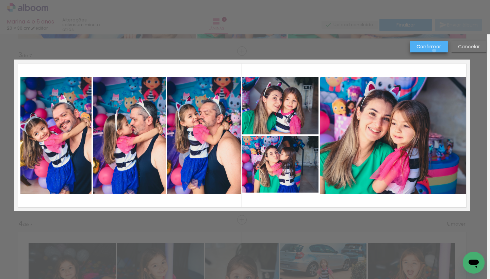
click at [435, 51] on paper-button "Confirmar" at bounding box center [429, 47] width 38 height 12
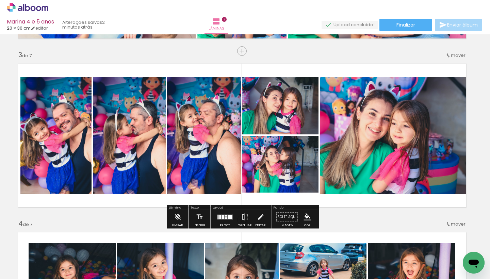
scroll to position [344, 3]
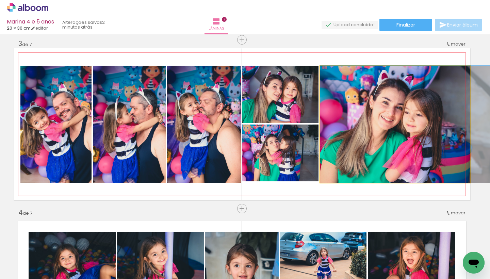
drag, startPoint x: 375, startPoint y: 142, endPoint x: 392, endPoint y: 141, distance: 17.0
click at [393, 141] on div at bounding box center [408, 124] width 176 height 117
drag, startPoint x: 386, startPoint y: 141, endPoint x: 394, endPoint y: 141, distance: 8.2
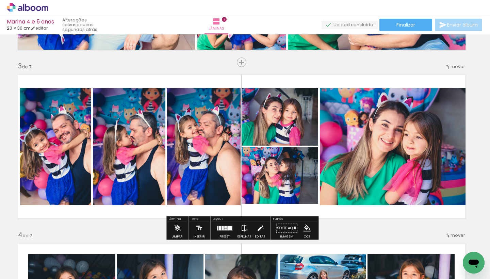
scroll to position [321, 3]
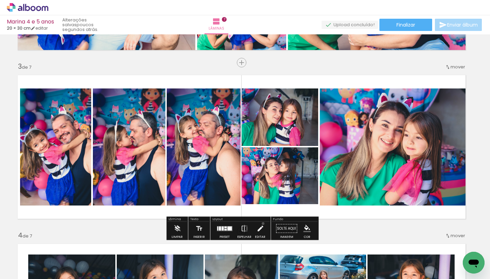
click at [262, 224] on iron-icon at bounding box center [260, 229] width 7 height 14
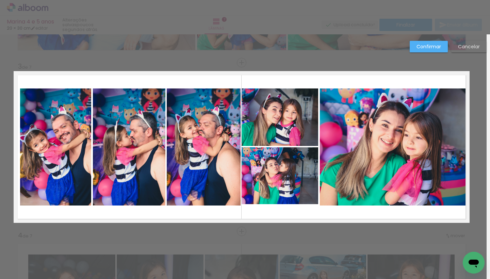
click at [205, 183] on quentale-photo at bounding box center [204, 147] width 74 height 117
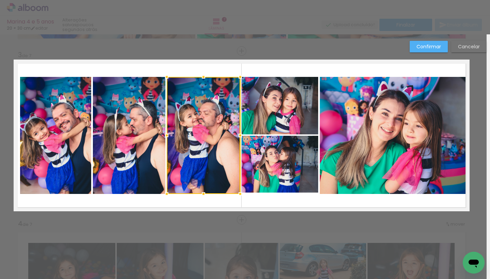
click at [142, 162] on quentale-photo at bounding box center [129, 135] width 73 height 117
click at [52, 154] on quentale-photo at bounding box center [56, 135] width 72 height 117
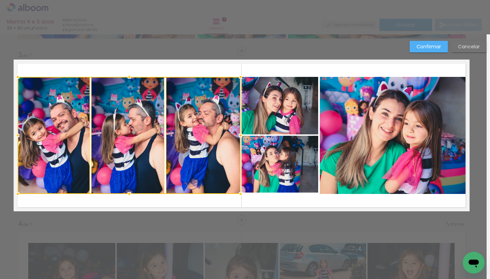
click at [18, 136] on div at bounding box center [18, 136] width 14 height 14
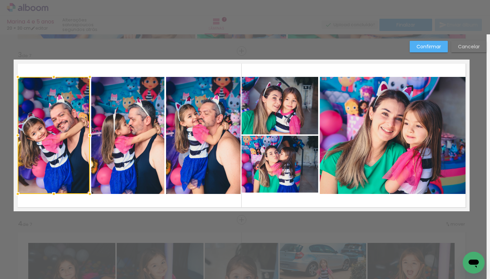
click at [421, 42] on paper-button "Confirmar" at bounding box center [429, 47] width 38 height 12
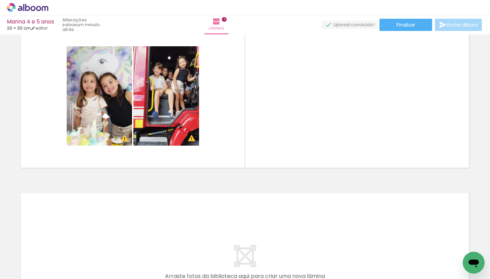
scroll to position [1038, 0]
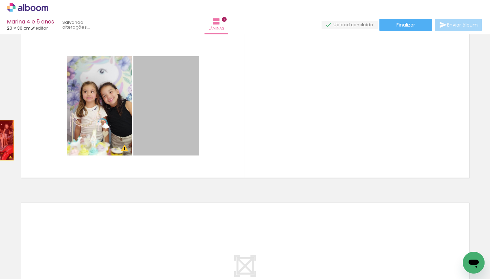
drag, startPoint x: 163, startPoint y: 123, endPoint x: 89, endPoint y: 133, distance: 74.6
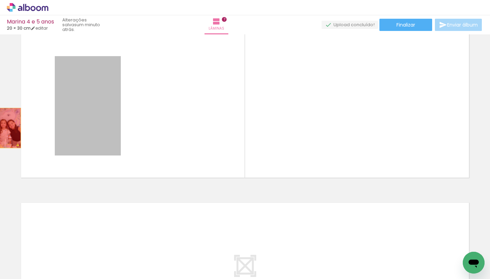
drag, startPoint x: 103, startPoint y: 129, endPoint x: 7, endPoint y: 128, distance: 95.7
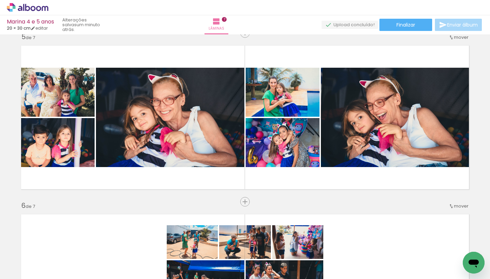
scroll to position [0, 5081]
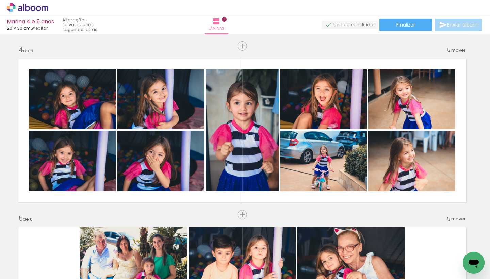
scroll to position [506, 3]
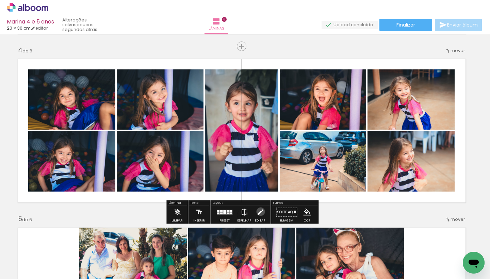
click at [259, 212] on iron-icon at bounding box center [260, 213] width 7 height 14
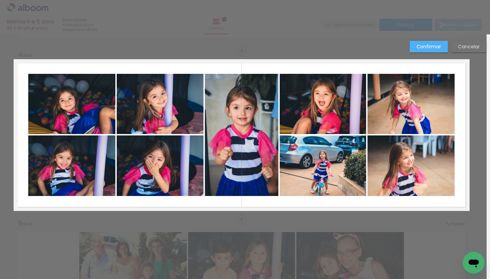
scroll to position [501, 3]
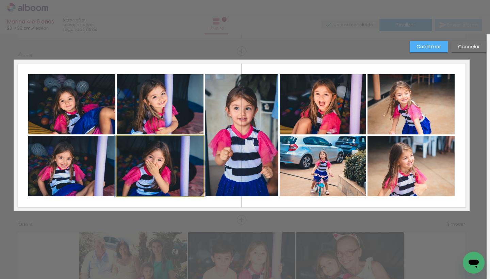
click at [154, 156] on quentale-photo at bounding box center [160, 166] width 87 height 61
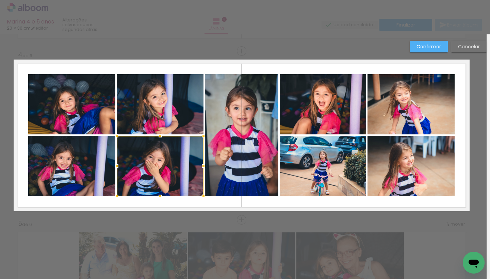
click at [82, 161] on quentale-photo at bounding box center [71, 166] width 87 height 61
click at [76, 104] on quentale-photo at bounding box center [71, 104] width 87 height 60
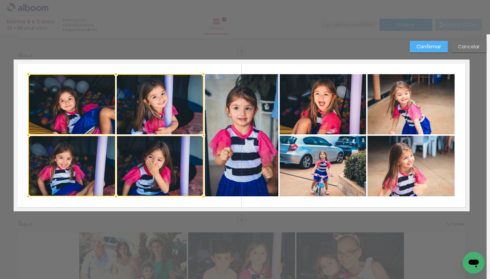
click at [140, 100] on div at bounding box center [115, 135] width 175 height 122
click at [254, 117] on quentale-photo at bounding box center [242, 135] width 74 height 122
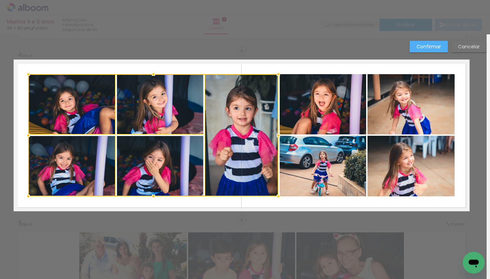
click at [336, 109] on quentale-photo at bounding box center [323, 104] width 86 height 60
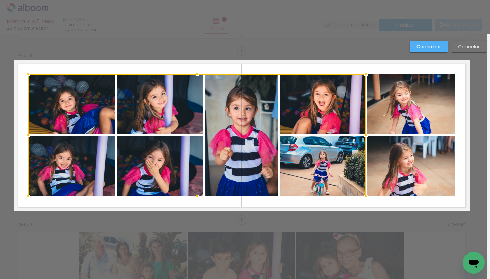
click at [317, 174] on div at bounding box center [197, 135] width 338 height 122
click at [393, 84] on quentale-photo at bounding box center [411, 104] width 87 height 60
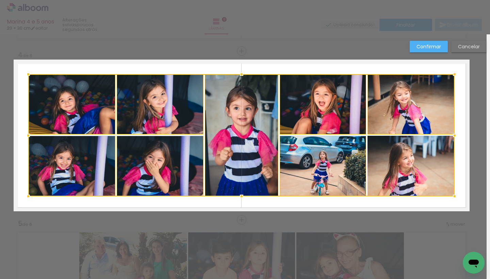
click at [397, 167] on div at bounding box center [241, 135] width 427 height 122
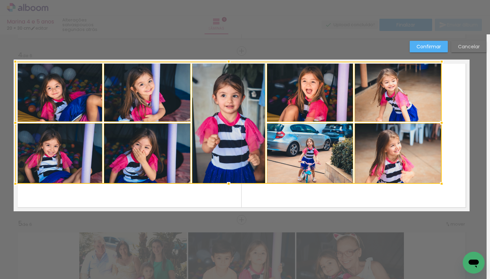
drag, startPoint x: 406, startPoint y: 162, endPoint x: 393, endPoint y: 148, distance: 19.0
click at [393, 148] on div at bounding box center [228, 123] width 427 height 122
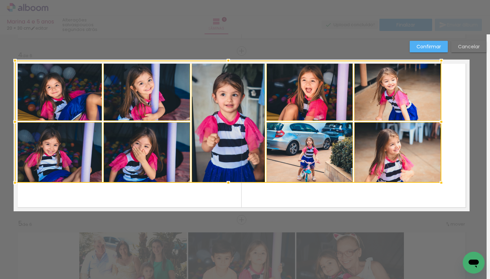
click at [330, 152] on div at bounding box center [228, 122] width 427 height 122
click at [323, 110] on div at bounding box center [228, 122] width 427 height 122
click at [403, 110] on div at bounding box center [228, 122] width 427 height 122
click at [188, 120] on div at bounding box center [228, 122] width 427 height 122
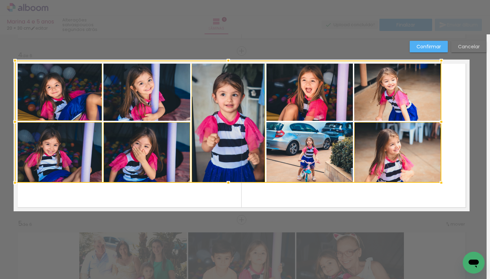
click at [102, 114] on div at bounding box center [228, 122] width 427 height 122
click at [109, 134] on div at bounding box center [228, 122] width 427 height 122
click at [108, 133] on div at bounding box center [228, 122] width 427 height 122
click at [71, 94] on div at bounding box center [228, 122] width 427 height 122
click at [161, 99] on div at bounding box center [228, 122] width 427 height 122
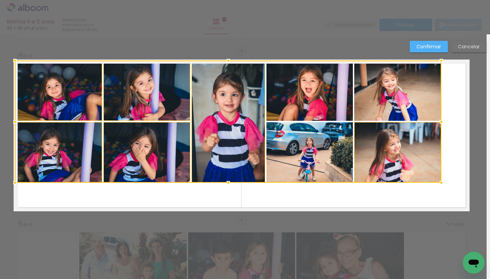
click at [334, 80] on div at bounding box center [228, 122] width 427 height 122
click at [401, 85] on div at bounding box center [228, 122] width 427 height 122
click at [304, 161] on div at bounding box center [228, 122] width 427 height 122
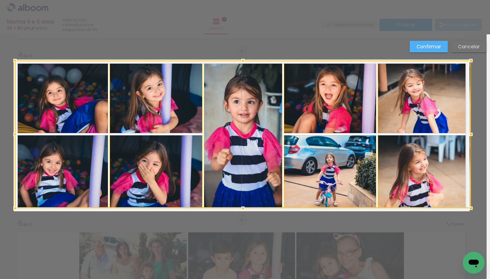
drag, startPoint x: 440, startPoint y: 183, endPoint x: 467, endPoint y: 207, distance: 35.9
click at [467, 207] on div at bounding box center [471, 209] width 14 height 14
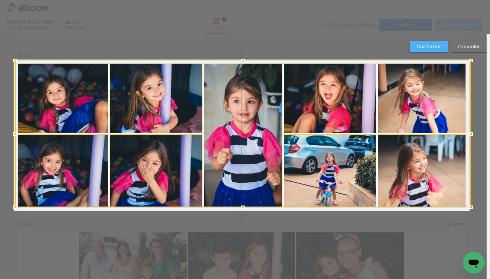
click at [0, 0] on slot "Confirmar" at bounding box center [0, 0] width 0 height 0
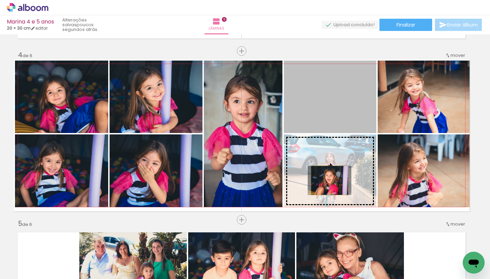
drag, startPoint x: 330, startPoint y: 94, endPoint x: 330, endPoint y: 180, distance: 86.8
click at [0, 0] on slot at bounding box center [0, 0] width 0 height 0
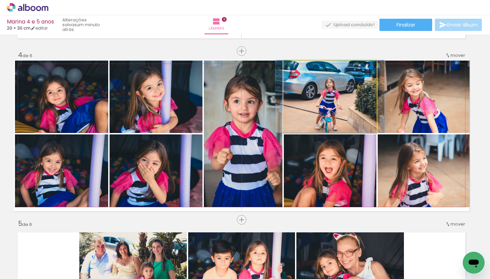
drag, startPoint x: 337, startPoint y: 106, endPoint x: 337, endPoint y: 99, distance: 6.5
click at [337, 99] on div at bounding box center [329, 96] width 109 height 73
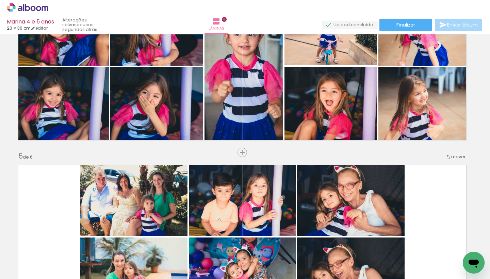
scroll to position [0, 3167]
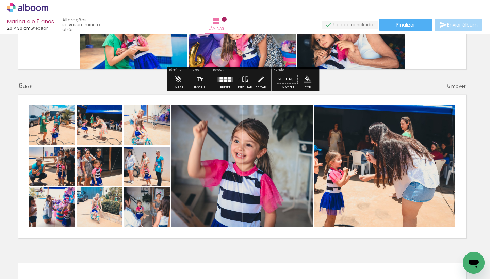
scroll to position [807, 3]
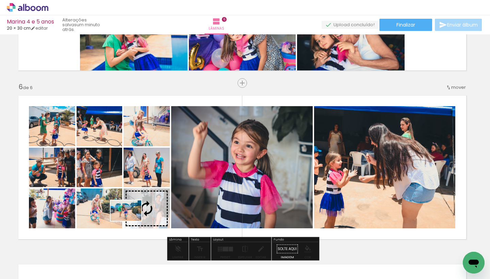
drag, startPoint x: 317, startPoint y: 256, endPoint x: 127, endPoint y: 220, distance: 192.7
click at [126, 219] on quentale-workspace at bounding box center [245, 139] width 490 height 279
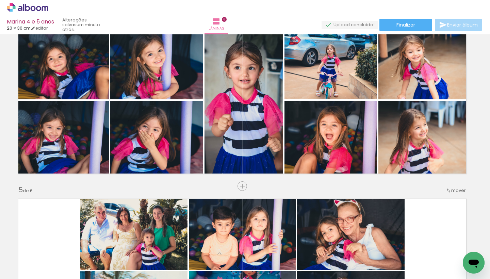
scroll to position [526, 3]
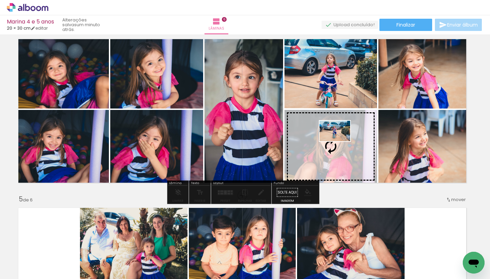
drag, startPoint x: 162, startPoint y: 262, endPoint x: 340, endPoint y: 145, distance: 213.6
click at [340, 144] on quentale-workspace at bounding box center [245, 139] width 490 height 279
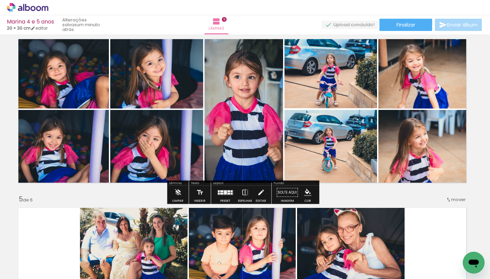
click at [300, 116] on quentale-photo at bounding box center [331, 146] width 92 height 73
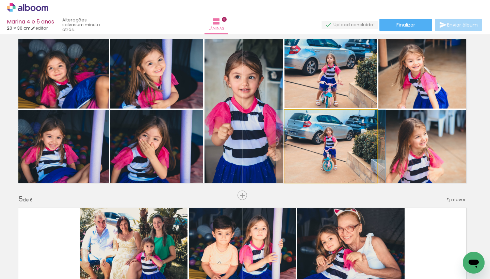
click at [290, 114] on quentale-photo at bounding box center [331, 146] width 92 height 73
click at [294, 116] on quentale-photo at bounding box center [331, 146] width 92 height 73
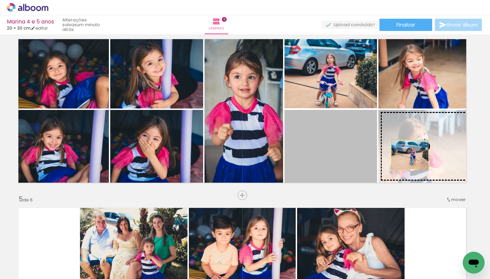
drag, startPoint x: 306, startPoint y: 151, endPoint x: 409, endPoint y: 154, distance: 103.6
click at [0, 0] on slot at bounding box center [0, 0] width 0 height 0
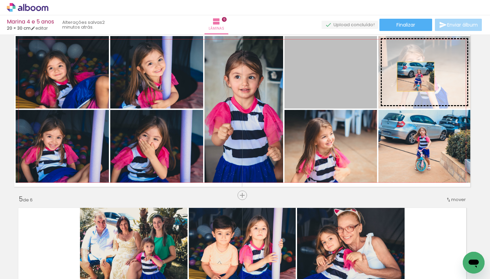
drag, startPoint x: 329, startPoint y: 69, endPoint x: 416, endPoint y: 77, distance: 87.2
click at [0, 0] on slot at bounding box center [0, 0] width 0 height 0
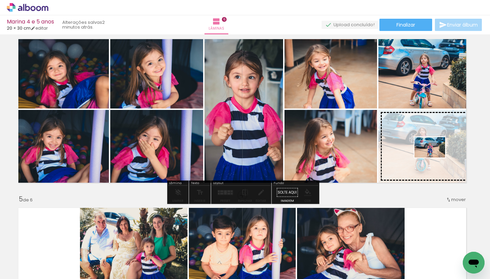
drag, startPoint x: 275, startPoint y: 258, endPoint x: 434, endPoint y: 162, distance: 186.1
click at [434, 162] on quentale-workspace at bounding box center [245, 139] width 490 height 279
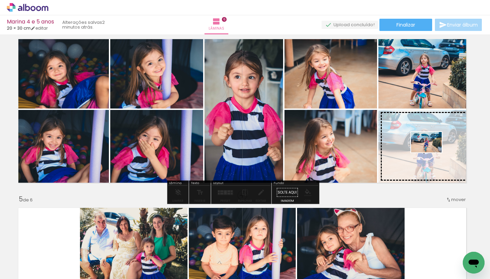
drag, startPoint x: 189, startPoint y: 262, endPoint x: 429, endPoint y: 154, distance: 263.4
click at [429, 154] on quentale-workspace at bounding box center [245, 139] width 490 height 279
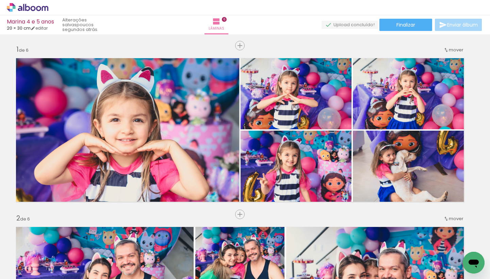
scroll to position [0, 82]
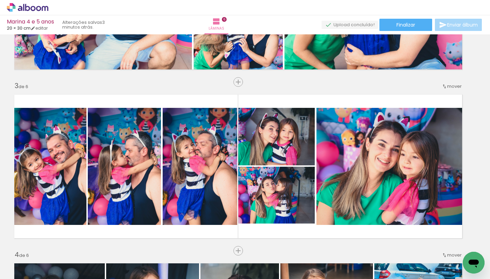
scroll to position [288, 7]
